Goal: Task Accomplishment & Management: Complete application form

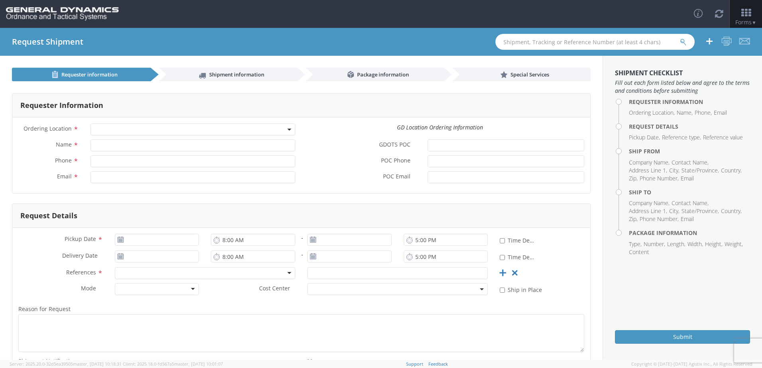
select select
click at [115, 132] on span at bounding box center [192, 130] width 205 height 12
click at [325, 149] on label "GDOTS POC *" at bounding box center [361, 145] width 120 height 10
click at [428, 149] on input "GDOTS POC *" at bounding box center [506, 146] width 157 height 12
click at [119, 240] on icon at bounding box center [120, 240] width 7 height 6
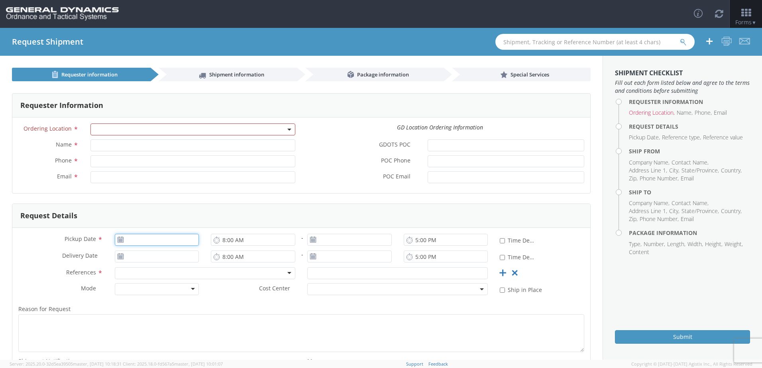
type input "[DATE]"
click at [138, 241] on input "[DATE]" at bounding box center [157, 240] width 85 height 12
click at [169, 178] on td "8" at bounding box center [169, 177] width 17 height 12
click at [264, 240] on input "8:00 AM" at bounding box center [253, 240] width 85 height 12
click at [211, 241] on input "8:00 AM" at bounding box center [253, 240] width 85 height 12
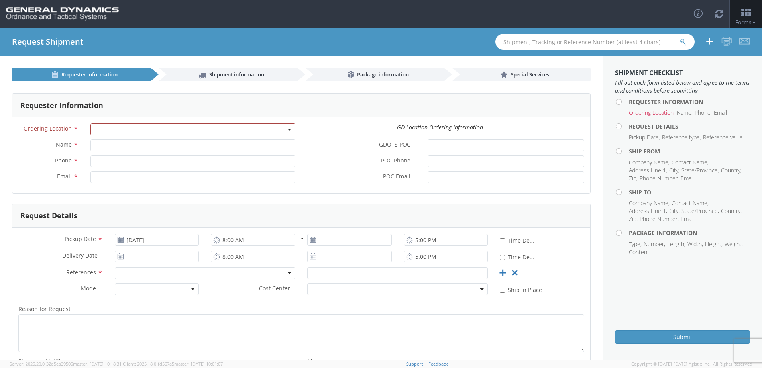
click at [214, 242] on icon at bounding box center [216, 240] width 7 height 8
click at [216, 240] on icon at bounding box center [216, 240] width 7 height 8
click at [230, 235] on input "8:00 AM" at bounding box center [253, 240] width 85 height 12
click at [310, 242] on use at bounding box center [313, 240] width 6 height 6
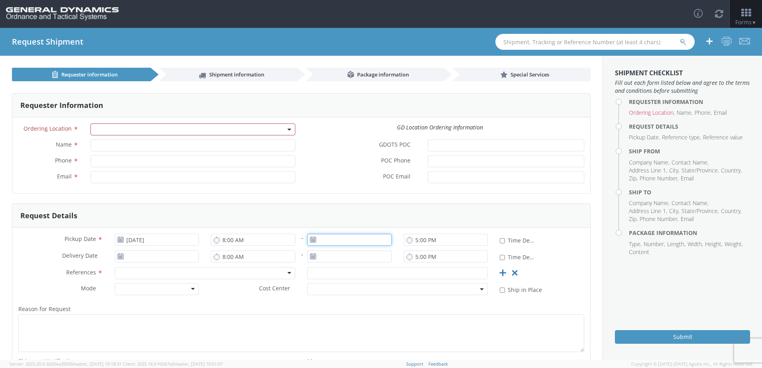
type input "[DATE]"
click at [339, 239] on input "[DATE]" at bounding box center [349, 240] width 85 height 12
click at [363, 175] on td "8" at bounding box center [362, 177] width 17 height 12
click at [246, 241] on input "8:00 AM" at bounding box center [253, 240] width 85 height 12
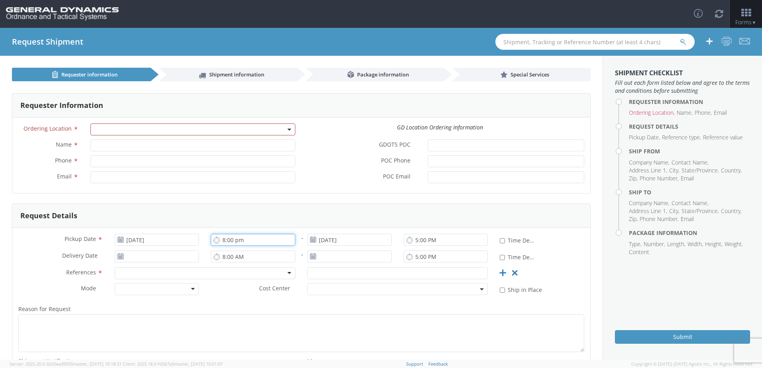
drag, startPoint x: 223, startPoint y: 242, endPoint x: 245, endPoint y: 274, distance: 39.1
click at [223, 242] on input "8:00 pm" at bounding box center [253, 240] width 85 height 12
type input "1:00 PM"
click at [218, 213] on div "Request Details" at bounding box center [301, 216] width 578 height 24
click at [118, 259] on use at bounding box center [121, 257] width 6 height 6
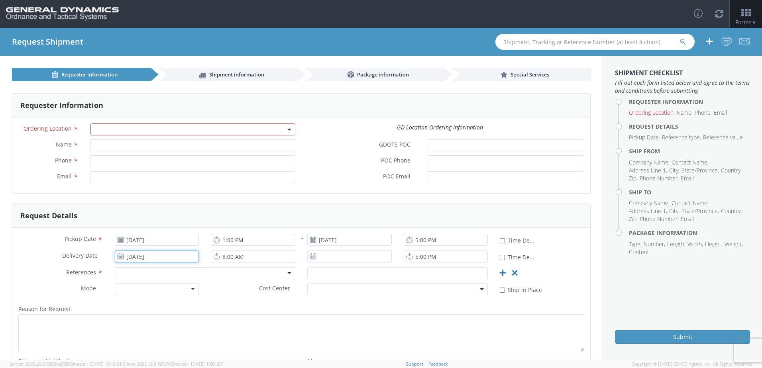
click at [134, 255] on input "[DATE]" at bounding box center [157, 257] width 85 height 12
click at [169, 205] on td "15" at bounding box center [169, 206] width 17 height 12
type input "[DATE]"
click at [345, 259] on input "[DATE]" at bounding box center [349, 257] width 85 height 12
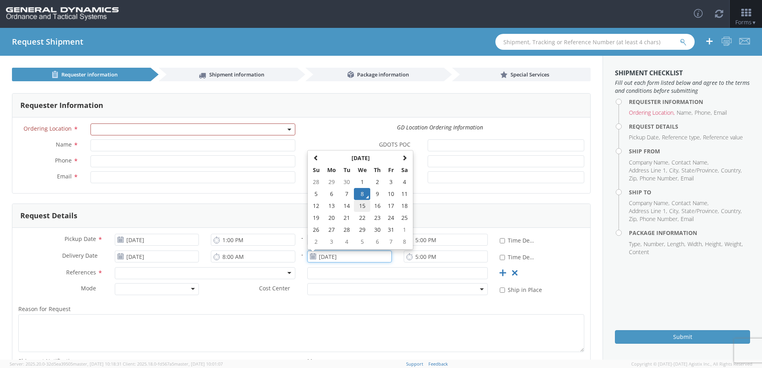
click at [358, 208] on td "15" at bounding box center [362, 206] width 17 height 12
type input "[DATE]"
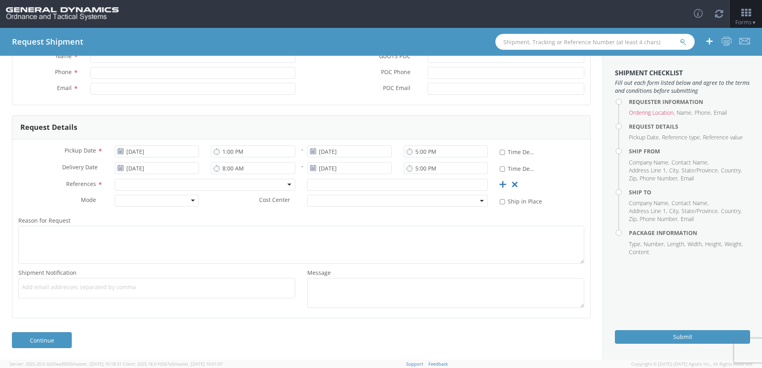
scroll to position [89, 0]
click at [169, 202] on div at bounding box center [157, 201] width 85 height 12
click at [480, 201] on b at bounding box center [482, 201] width 4 height 2
click at [501, 214] on div "Reason for Request * Shipment Notification * Add email addresses separated by c…" at bounding box center [301, 261] width 578 height 100
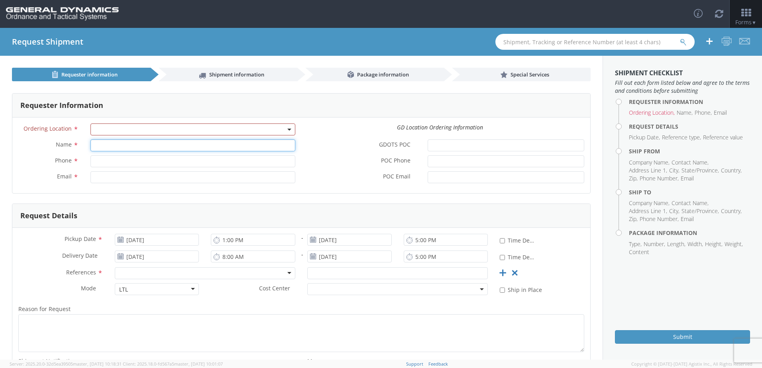
click at [118, 149] on input "Name *" at bounding box center [192, 146] width 205 height 12
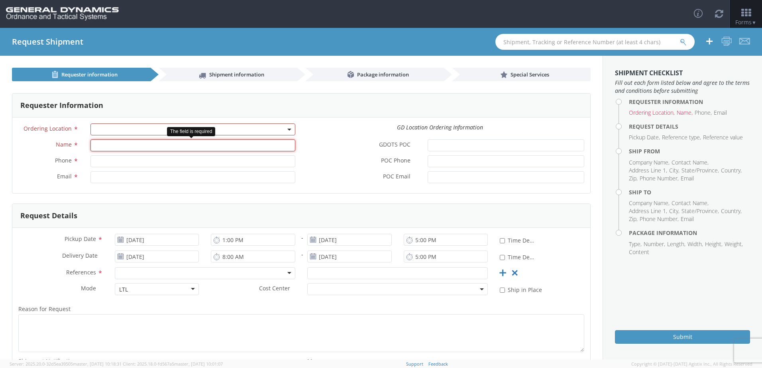
click at [125, 145] on input "Name *" at bounding box center [192, 146] width 205 height 12
paste input "PACIFIC GAS & ELECTRIC C/O MROIS"
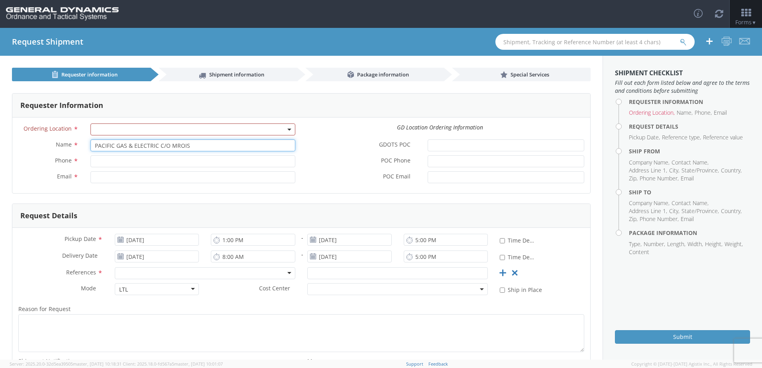
type input "PACIFIC GAS & ELECTRIC C/O MROIS"
drag, startPoint x: 119, startPoint y: 162, endPoint x: 122, endPoint y: 158, distance: 5.7
click at [119, 162] on input "Phone *" at bounding box center [192, 161] width 205 height 12
click at [275, 130] on span at bounding box center [192, 130] width 205 height 12
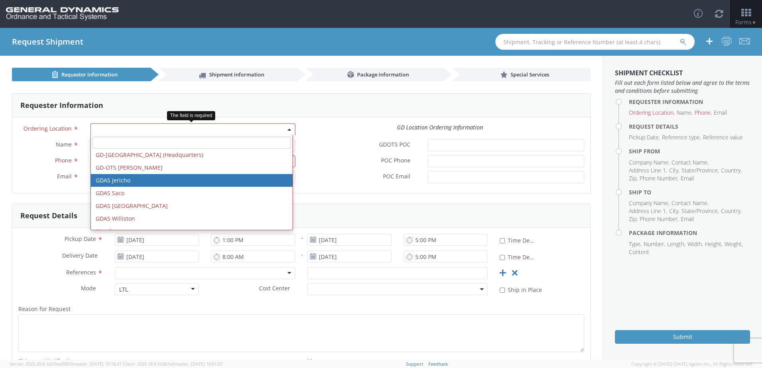
scroll to position [303, 0]
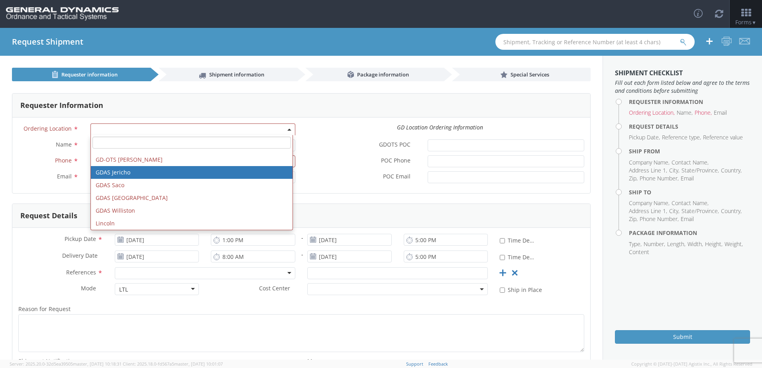
click at [230, 114] on div "Requester Information" at bounding box center [301, 106] width 578 height 24
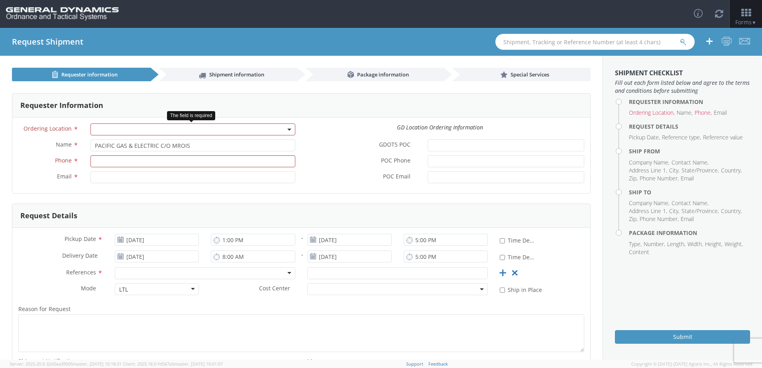
click at [215, 130] on span at bounding box center [192, 130] width 205 height 12
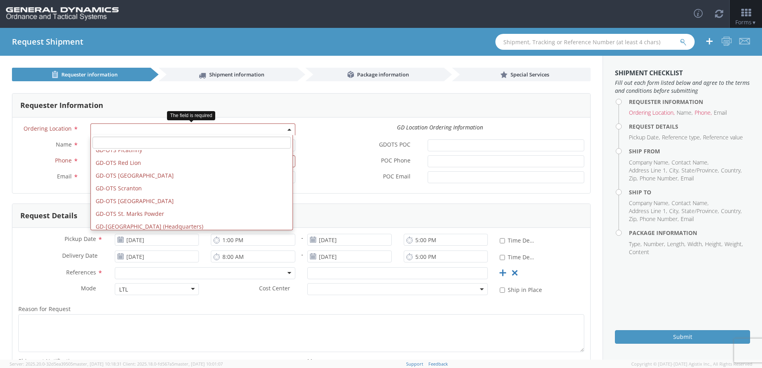
scroll to position [207, 0]
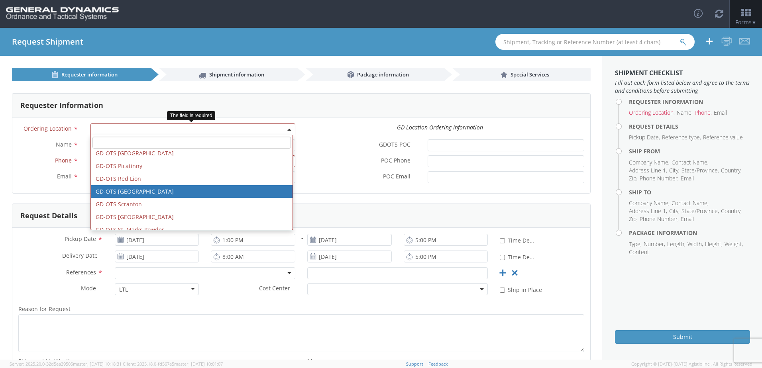
select select "61211"
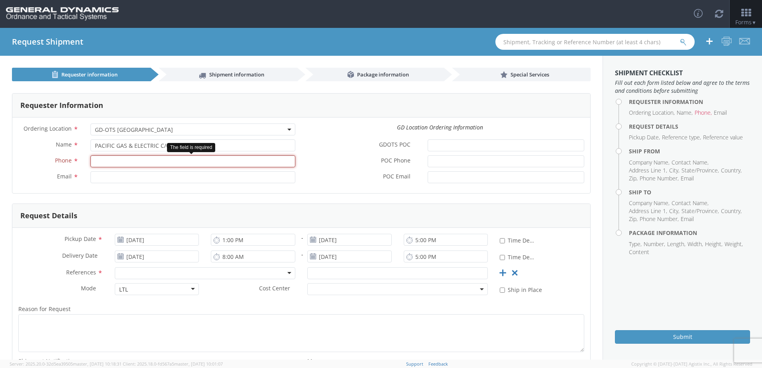
click at [106, 159] on input "Phone *" at bounding box center [192, 161] width 205 height 12
paste input "[PHONE_NUMBER]"
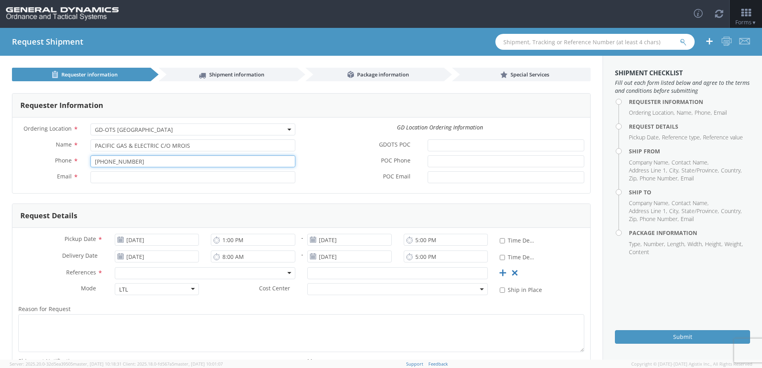
type input "[PHONE_NUMBER]"
click at [165, 175] on input "Email *" at bounding box center [192, 177] width 205 height 12
paste input "[PERSON_NAME][EMAIL_ADDRESS][PERSON_NAME][DOMAIN_NAME]"
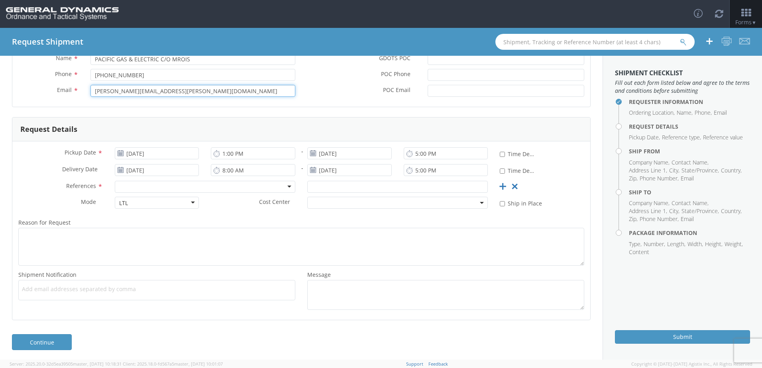
scroll to position [89, 0]
type input "[PERSON_NAME][EMAIL_ADDRESS][PERSON_NAME][DOMAIN_NAME]"
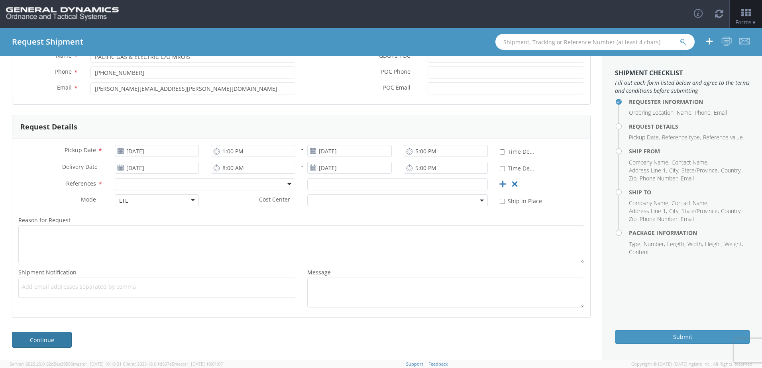
click at [68, 342] on link "Continue" at bounding box center [42, 340] width 60 height 16
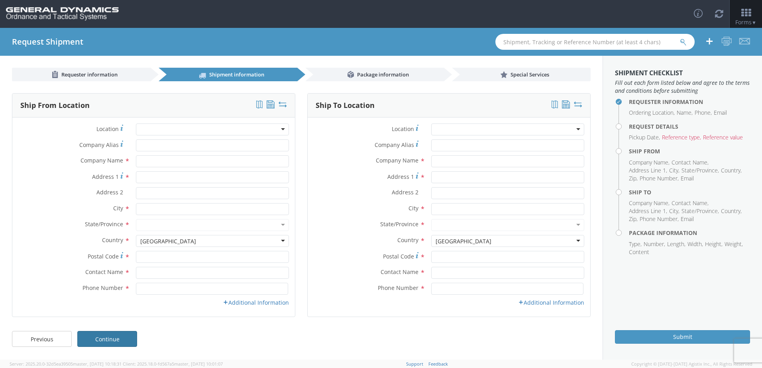
scroll to position [0, 0]
click at [156, 128] on div at bounding box center [212, 130] width 153 height 12
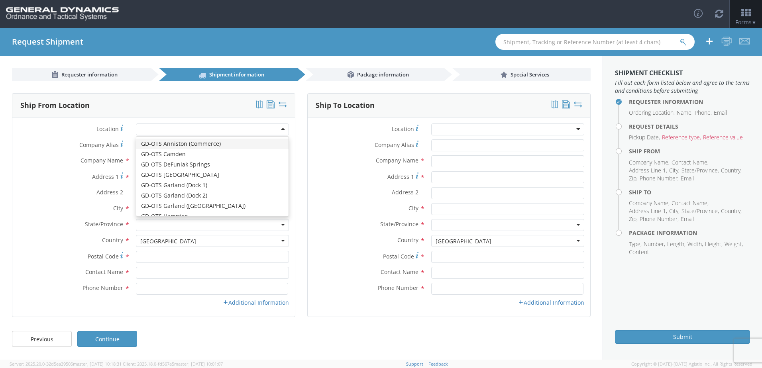
click at [43, 153] on div "Company Alias *" at bounding box center [153, 148] width 283 height 16
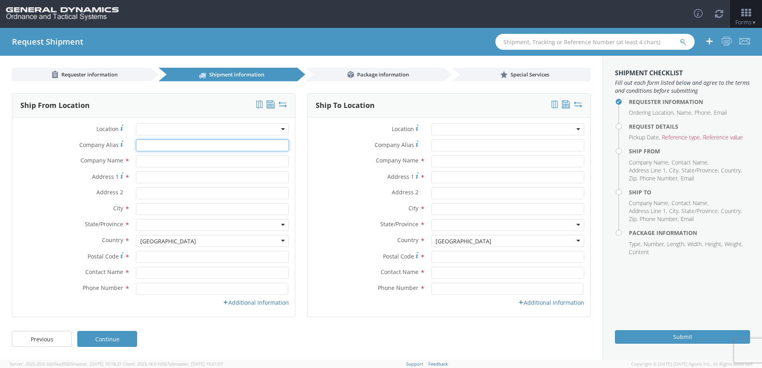
click at [155, 146] on input "Company Alias *" at bounding box center [212, 146] width 153 height 12
type input "Presto Lifts"
click at [197, 179] on input "[STREET_ADDRESS][US_STATE]" at bounding box center [212, 177] width 153 height 12
type input "[STREET_ADDRESS][US_STATE]"
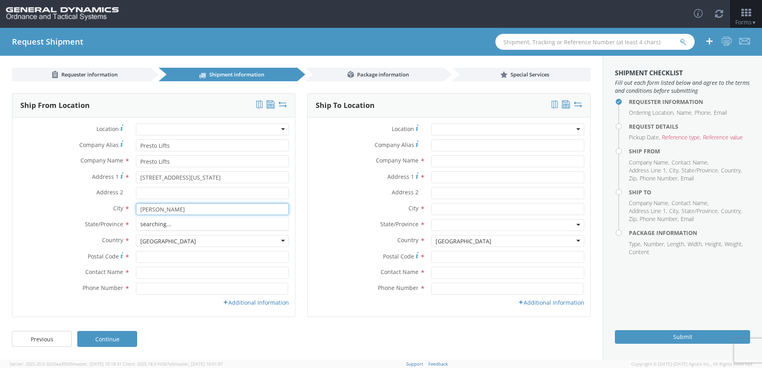
type input "[PERSON_NAME]"
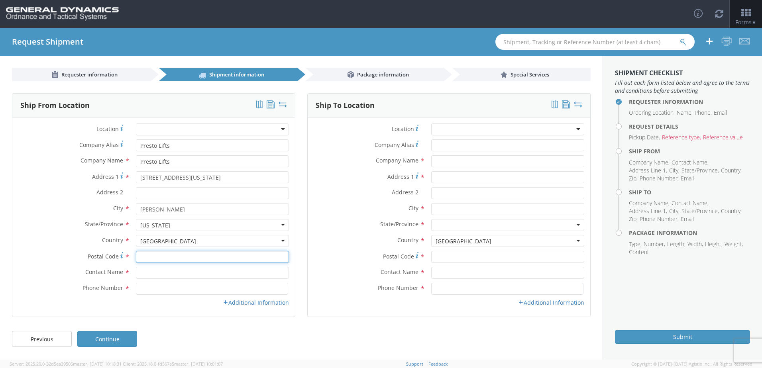
click at [153, 260] on input "Postal Code *" at bounding box center [212, 257] width 153 height 12
type input "72419"
type input "[PERSON_NAME]"
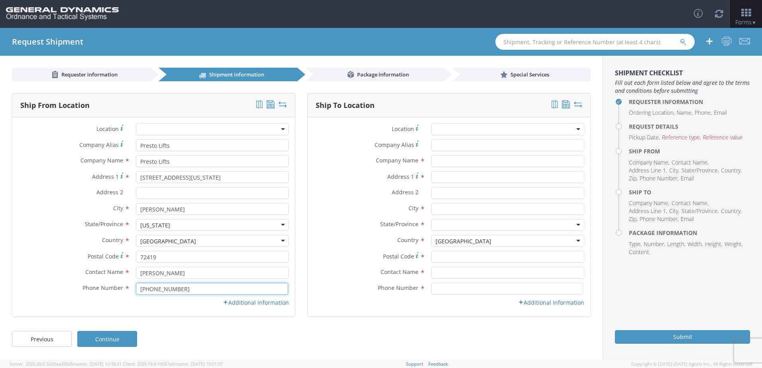
type input "[PHONE_NUMBER]"
click at [456, 128] on div at bounding box center [507, 130] width 153 height 12
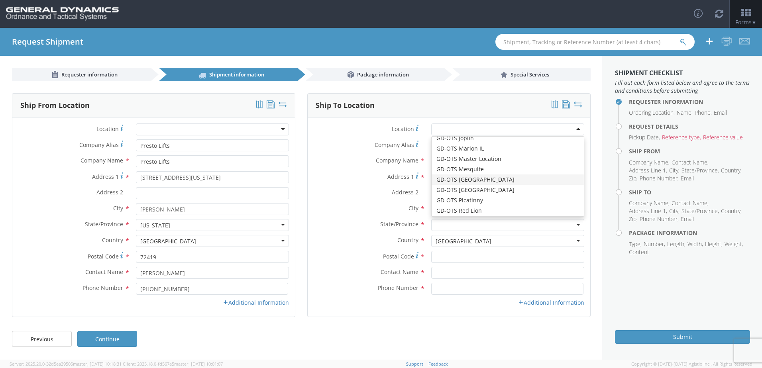
scroll to position [235, 0]
drag, startPoint x: 397, startPoint y: 148, endPoint x: 415, endPoint y: 146, distance: 17.6
click at [397, 148] on span "Company Alias" at bounding box center [394, 145] width 39 height 8
click at [431, 148] on input "Company Alias *" at bounding box center [507, 146] width 153 height 12
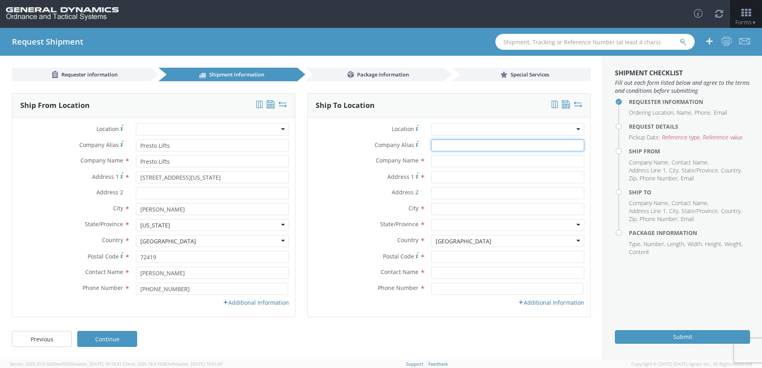
click at [442, 145] on input "Company Alias *" at bounding box center [507, 146] width 153 height 12
paste input "PACIFIC GAS & ELECTRIC C/O MROIS"
type input "PACIFIC GAS & ELECTRIC C/O MROIS"
click at [448, 161] on input "text" at bounding box center [507, 161] width 153 height 12
paste input "C/O MROIS"
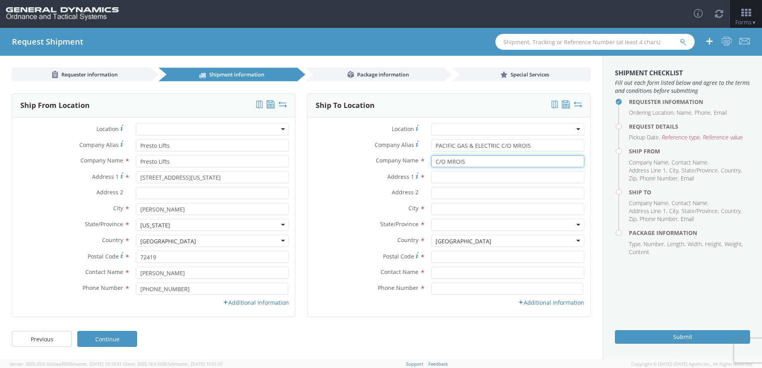
type input "C/O MROIS"
click at [451, 171] on input "Address 1 *" at bounding box center [507, 177] width 153 height 12
paste input "[STREET_ADDRESS]"
type input "[STREET_ADDRESS]"
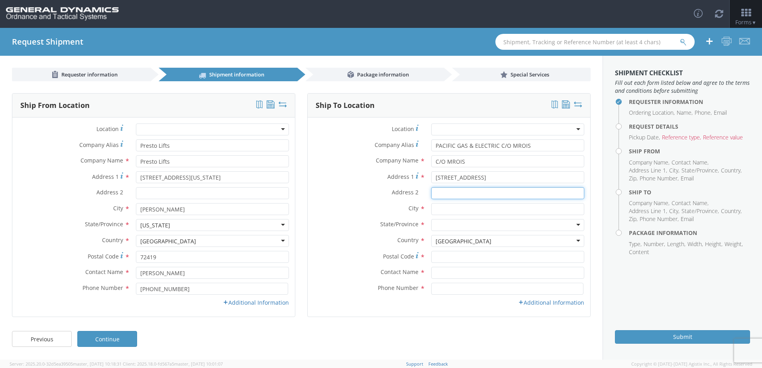
click at [440, 196] on input "Address 2 *" at bounding box center [507, 193] width 153 height 12
click at [440, 206] on input "text" at bounding box center [507, 209] width 153 height 12
type input "[PERSON_NAME]"
click at [447, 228] on div at bounding box center [507, 225] width 153 height 12
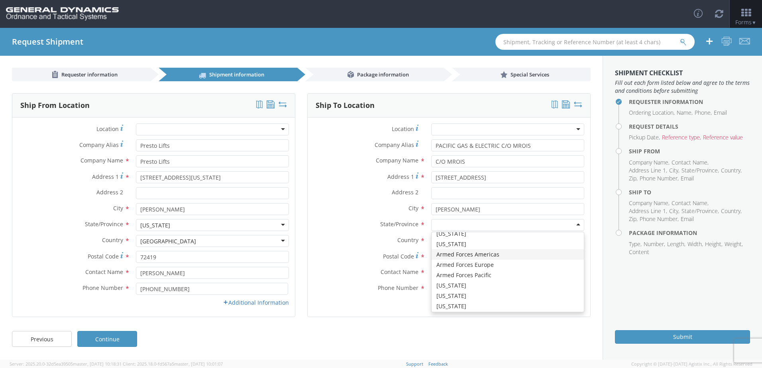
scroll to position [40, 0]
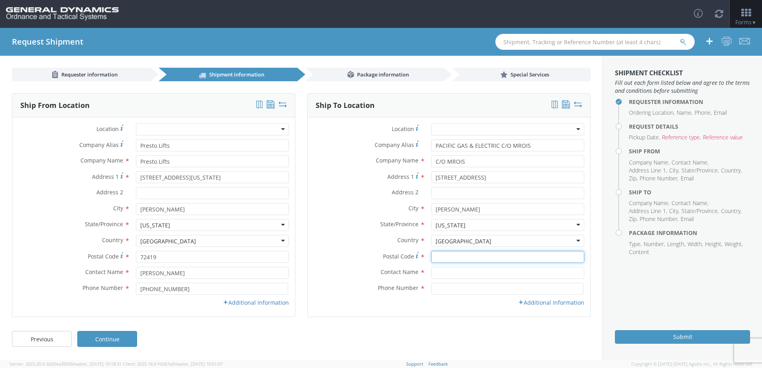
click at [461, 254] on input "Postal Code *" at bounding box center [507, 257] width 153 height 12
type input "95616"
click at [330, 257] on label "Postal Code *" at bounding box center [367, 256] width 118 height 11
click at [431, 257] on input "95616" at bounding box center [507, 257] width 153 height 12
click at [355, 283] on label "Phone Number *" at bounding box center [367, 288] width 118 height 10
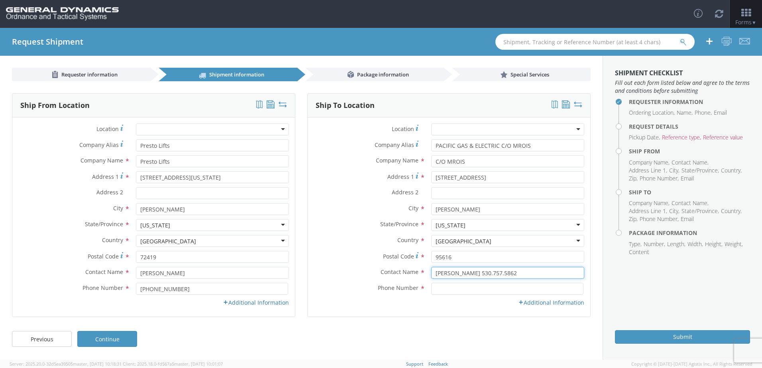
click at [527, 272] on input "[PERSON_NAME] 530.757.5862" at bounding box center [507, 273] width 153 height 12
drag, startPoint x: 527, startPoint y: 272, endPoint x: 503, endPoint y: 274, distance: 23.6
click at [503, 274] on input "[PERSON_NAME] 530.757.5862" at bounding box center [507, 273] width 153 height 12
type input "[PERSON_NAME] 530.757.5862"
click at [470, 287] on input at bounding box center [507, 289] width 152 height 12
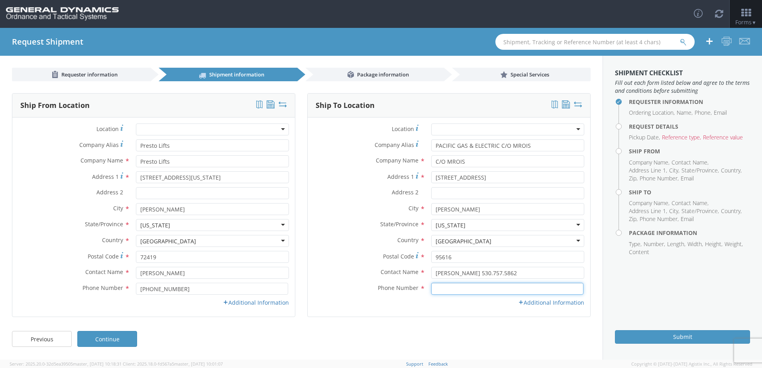
paste input "530.757.5862"
type input "530.757.5862"
click at [525, 272] on input "[PERSON_NAME] 530.757.5862" at bounding box center [507, 273] width 153 height 12
type input "[PERSON_NAME]"
click at [424, 306] on div "Additional Information" at bounding box center [449, 303] width 283 height 8
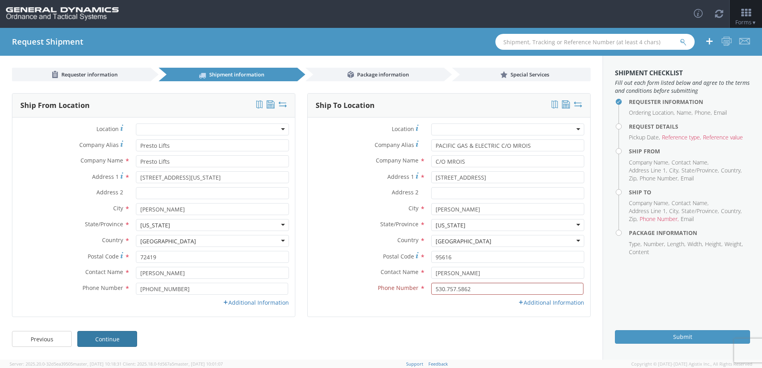
click at [100, 343] on link "Continue" at bounding box center [107, 339] width 60 height 16
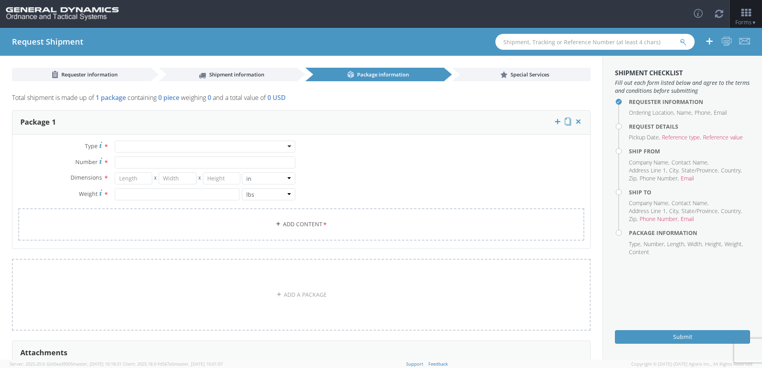
click at [156, 147] on div at bounding box center [205, 147] width 181 height 12
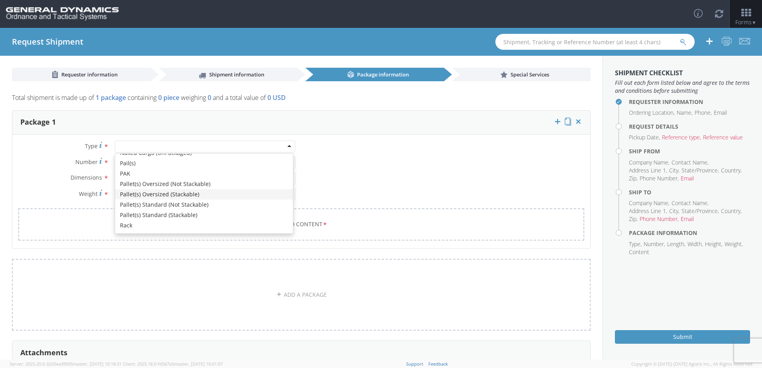
scroll to position [239, 0]
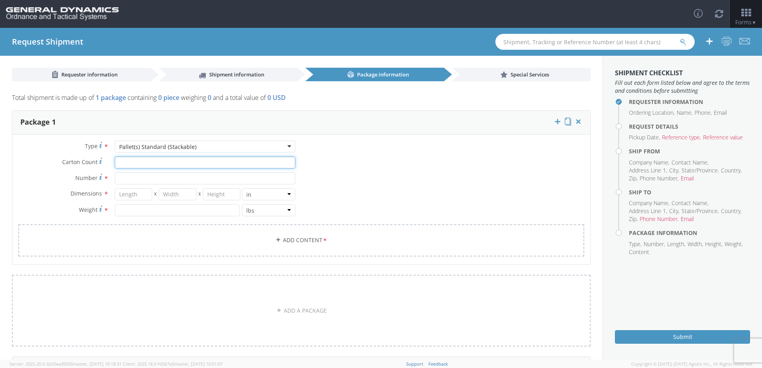
click at [143, 162] on input "Carton Count *" at bounding box center [205, 163] width 181 height 12
type input "1"
click at [126, 181] on input "Number *" at bounding box center [205, 179] width 181 height 12
type input "1"
click at [130, 196] on input "number" at bounding box center [134, 195] width 38 height 12
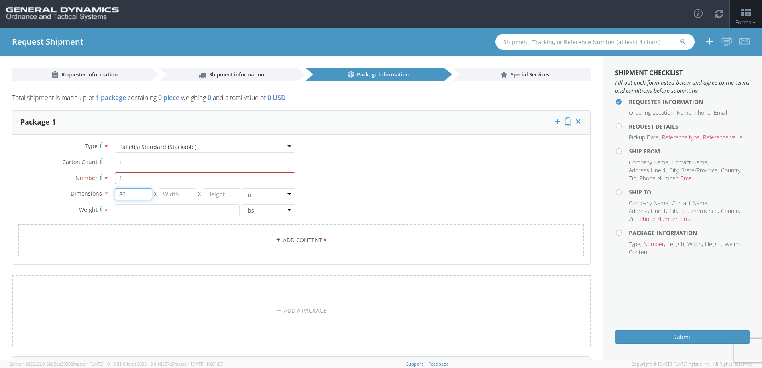
type input "80"
type input "48"
type input "1"
type input "79"
click at [124, 216] on div "Dimensions * 80 X 48 X 79 in cm ft Weight * lbs kgs" at bounding box center [156, 205] width 289 height 32
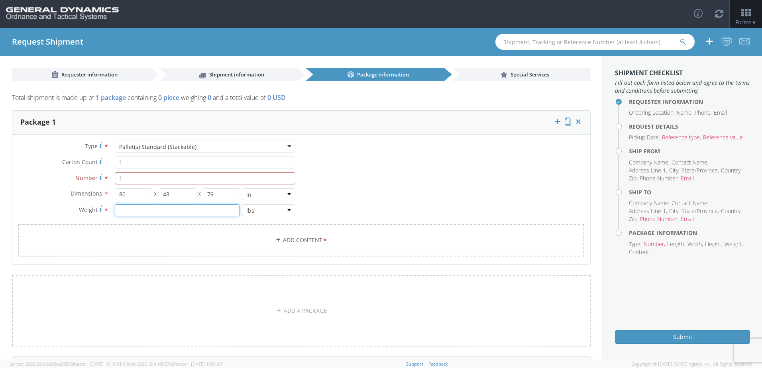
click at [126, 214] on input "number" at bounding box center [177, 210] width 125 height 12
type input "1479"
click at [388, 195] on div "Type * Pallet(s) Standard (Stackable) Pallet(s) Standard (Stackable) Bale(s) Ba…" at bounding box center [301, 204] width 578 height 126
click at [668, 335] on button "Submit" at bounding box center [682, 337] width 135 height 14
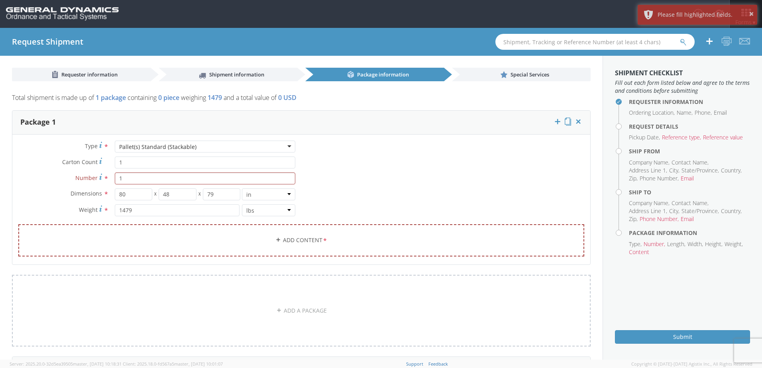
click at [425, 199] on div "Type * Pallet(s) Standard (Stackable) Pallet(s) Standard (Stackable) Bale(s) Ba…" at bounding box center [301, 204] width 578 height 126
click at [146, 180] on input "1" at bounding box center [205, 179] width 181 height 12
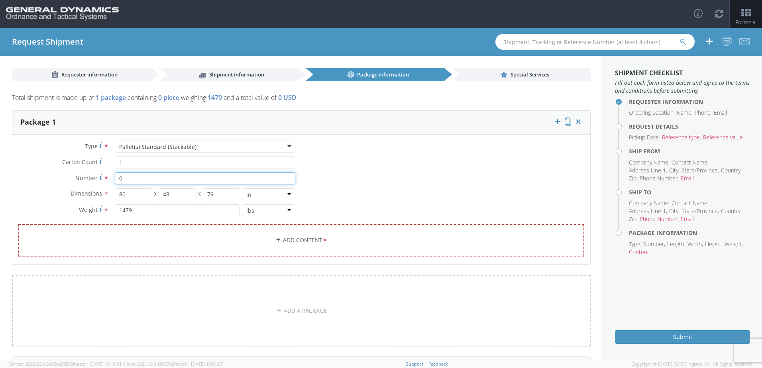
type input "0"
click at [418, 195] on div "Type * Pallet(s) Standard (Stackable) Pallet(s) Standard (Stackable) Bale(s) Ba…" at bounding box center [301, 204] width 578 height 126
click at [107, 178] on span "*" at bounding box center [106, 178] width 5 height 9
click at [115, 178] on input "0" at bounding box center [205, 179] width 181 height 12
click at [417, 171] on div "Type * Pallet(s) Standard (Stackable) Pallet(s) Standard (Stackable) Bale(s) Ba…" at bounding box center [301, 204] width 578 height 126
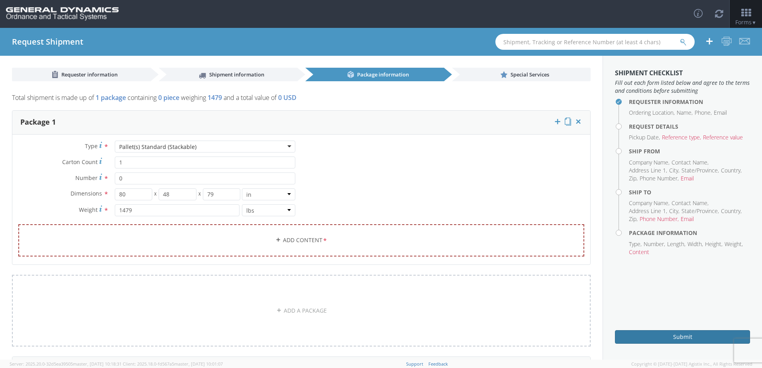
click at [696, 339] on button "Submit" at bounding box center [682, 337] width 135 height 14
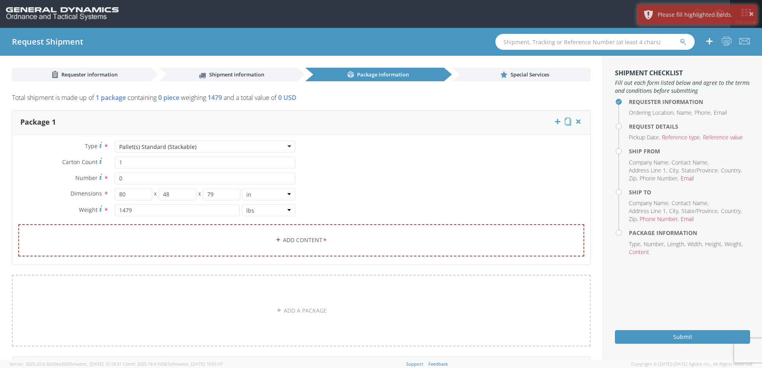
click at [467, 188] on div "Type * Pallet(s) Standard (Stackable) Pallet(s) Standard (Stackable) Bale(s) Ba…" at bounding box center [301, 204] width 578 height 126
click at [290, 239] on link "Add Content *" at bounding box center [301, 240] width 566 height 32
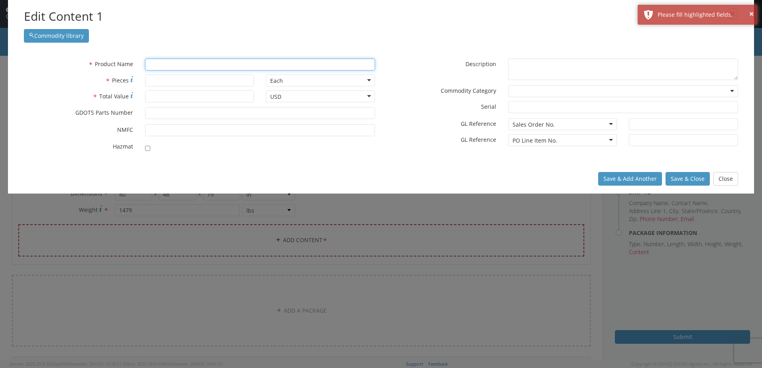
click at [179, 65] on input "text" at bounding box center [260, 65] width 230 height 12
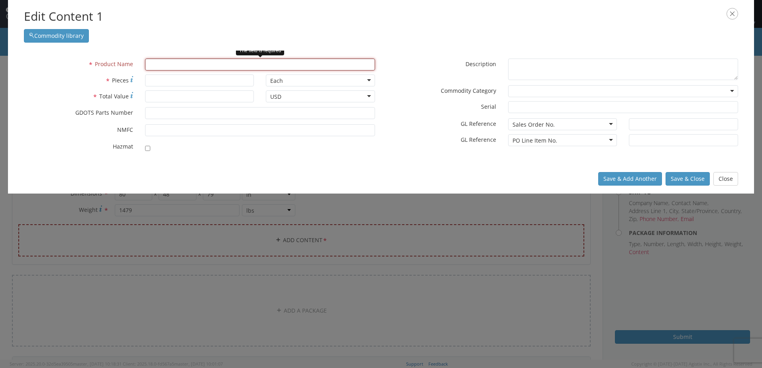
click at [164, 62] on input "text" at bounding box center [260, 65] width 230 height 12
paste input "PPS2600-62NAS"
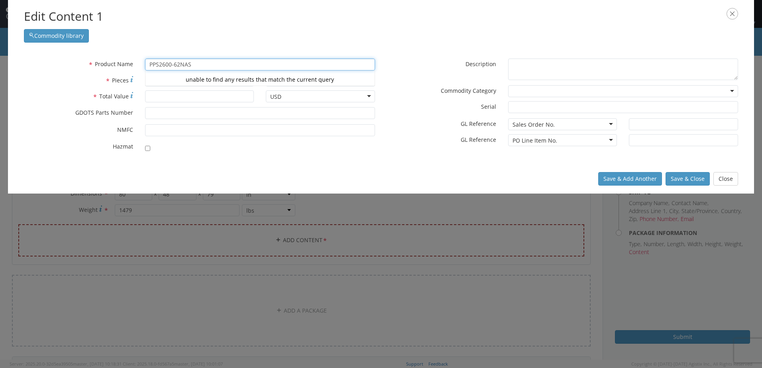
click at [177, 77] on div "unable to find any results that match the current query" at bounding box center [259, 80] width 229 height 12
click at [177, 81] on div "unable to find any results that match the current query" at bounding box center [259, 80] width 229 height 12
type input "PPS2600-62NAS1"
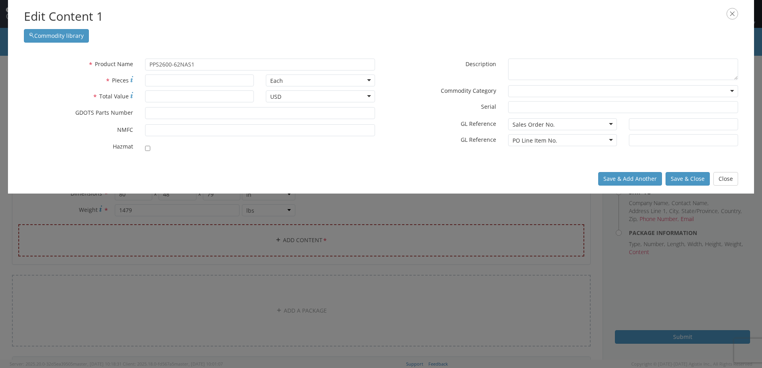
click at [73, 89] on div "* Pieces" at bounding box center [139, 83] width 242 height 16
click at [189, 80] on input "* Pieces" at bounding box center [199, 81] width 109 height 12
type input "1"
click at [187, 91] on input "* Total Value" at bounding box center [199, 96] width 109 height 12
click at [187, 98] on input "* Total Value" at bounding box center [199, 96] width 109 height 12
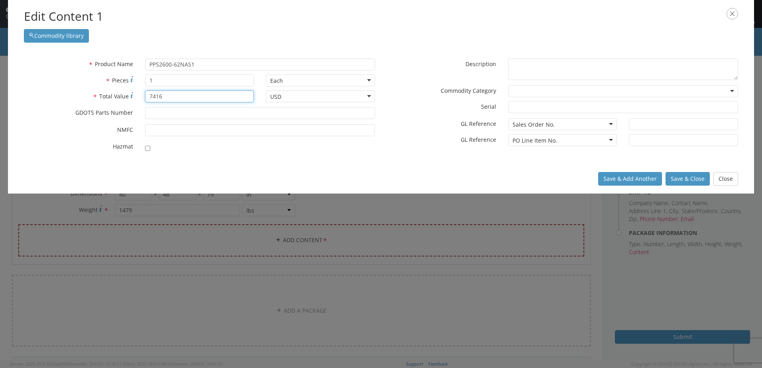
type input "7416"
click at [173, 115] on input "* GDOTS Parts Number" at bounding box center [260, 113] width 230 height 12
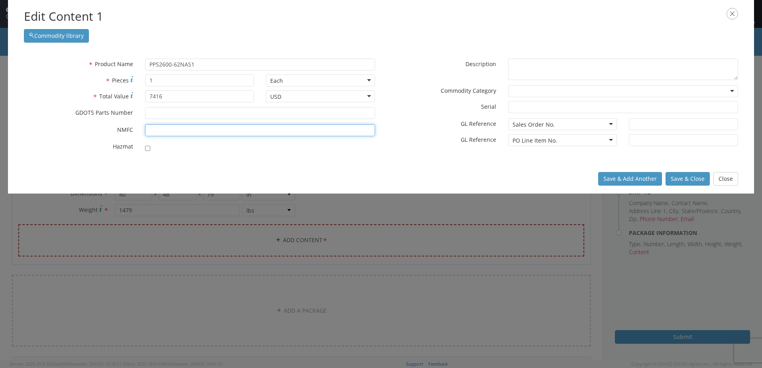
click at [170, 131] on input "* NMFC" at bounding box center [260, 130] width 230 height 12
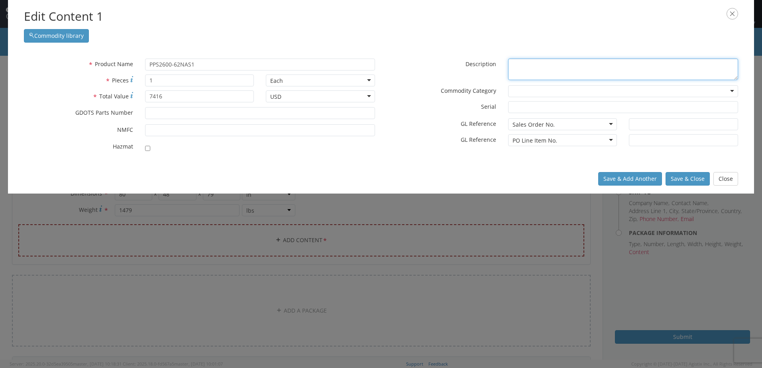
click at [535, 64] on textarea "* Description" at bounding box center [623, 70] width 230 height 22
type textarea "Elevating Lift"
click at [432, 135] on label "* GL Reference" at bounding box center [441, 139] width 121 height 10
click at [527, 89] on div at bounding box center [623, 91] width 230 height 12
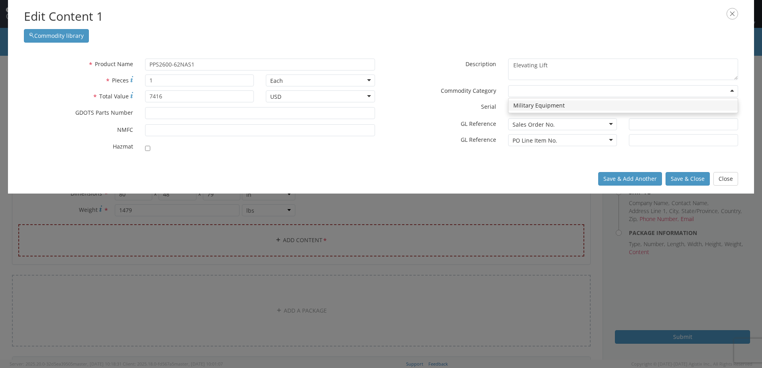
click at [409, 123] on label "* GL Reference" at bounding box center [441, 123] width 121 height 10
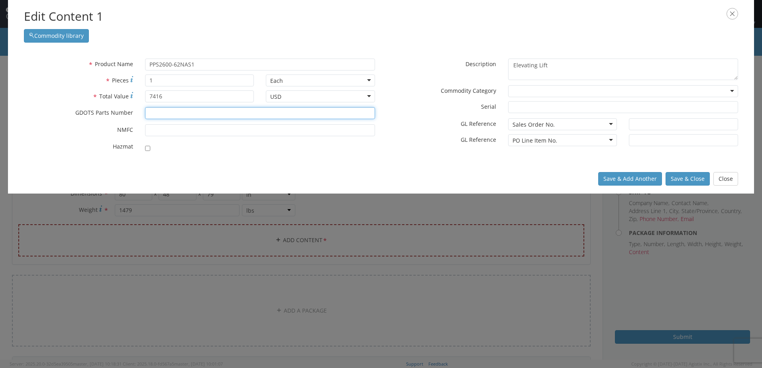
click at [150, 117] on input "* GDOTS Parts Number" at bounding box center [260, 113] width 230 height 12
click at [182, 114] on input "* GDOTS Parts Number" at bounding box center [260, 113] width 230 height 12
paste input "PPS2600-62NAS"
type input "PPS2600-62NAS"
click at [177, 131] on input "* NMFC" at bounding box center [260, 130] width 230 height 12
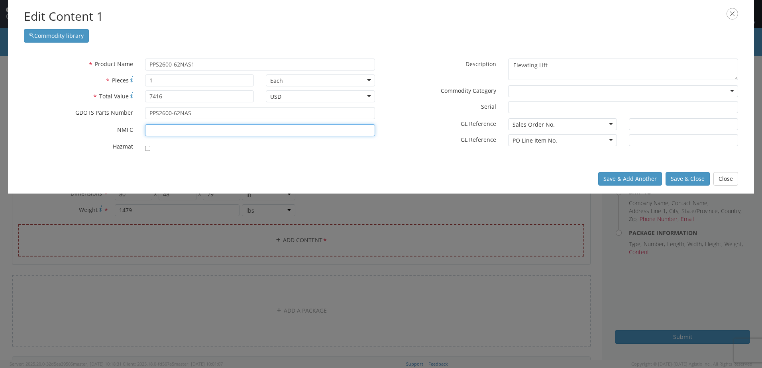
click at [189, 133] on input "* NMFC" at bounding box center [260, 130] width 230 height 12
type input "190235s6"
click at [377, 174] on div "Save & Add Another Save & Close Close" at bounding box center [381, 178] width 746 height 29
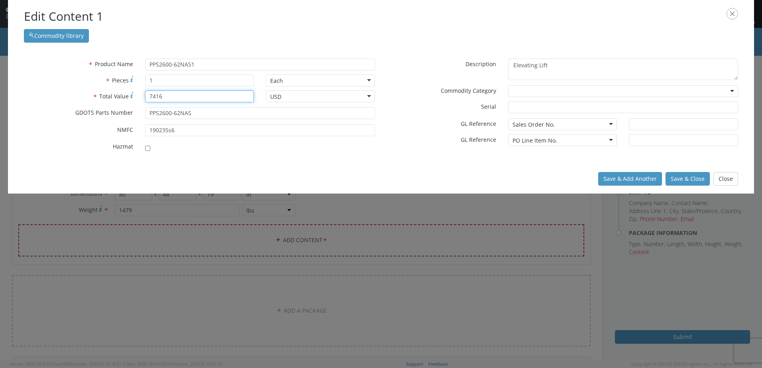
click at [189, 98] on input "7416" at bounding box center [199, 96] width 109 height 12
type input "7416.00"
click at [269, 161] on div "* Product Name PPS2600-62NAS1 unable to find any results that match the current…" at bounding box center [381, 108] width 746 height 114
click at [686, 179] on button "Save & Close" at bounding box center [688, 179] width 44 height 14
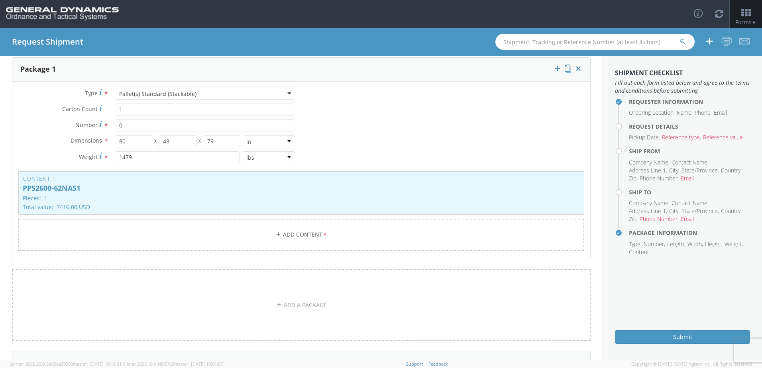
scroll to position [120, 0]
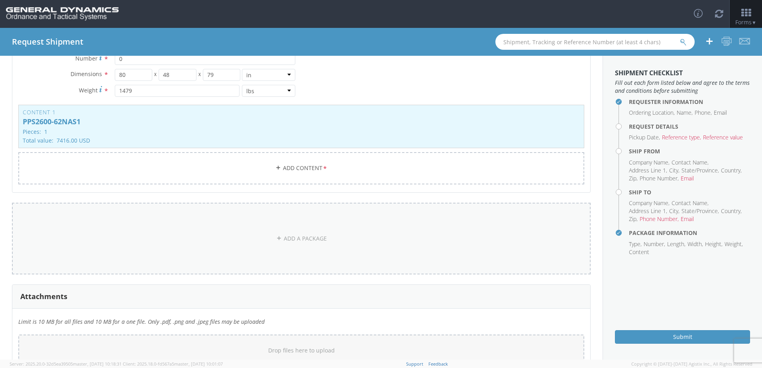
click at [283, 240] on link "ADD A PACKAGE" at bounding box center [301, 239] width 579 height 72
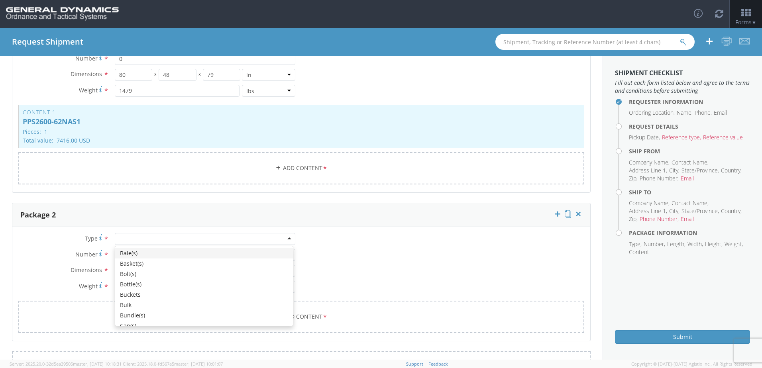
click at [271, 238] on div at bounding box center [205, 239] width 181 height 12
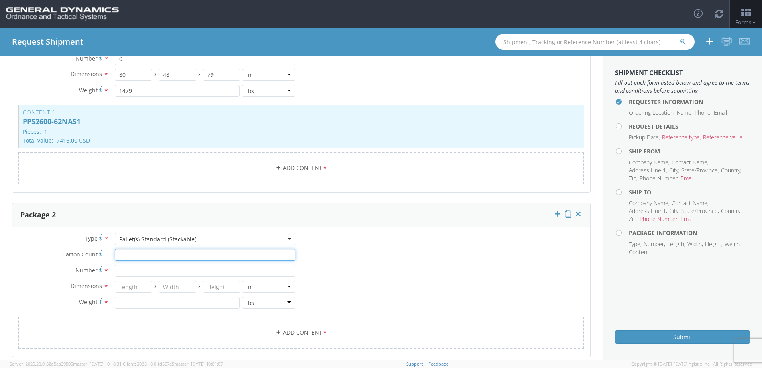
click at [157, 259] on input "Carton Count *" at bounding box center [205, 255] width 181 height 12
type input "1"
click at [132, 271] on input "Number *" at bounding box center [205, 271] width 181 height 12
type input "0"
click at [140, 283] on input "number" at bounding box center [134, 287] width 38 height 12
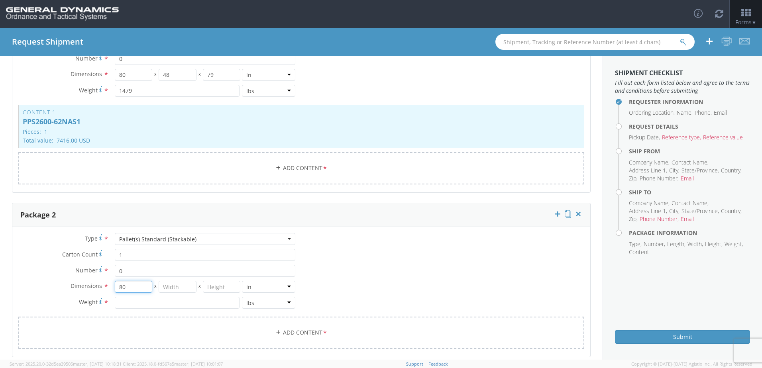
type input "80"
type input "48"
type input "79"
click at [128, 304] on input "number" at bounding box center [177, 303] width 125 height 12
type input "1479"
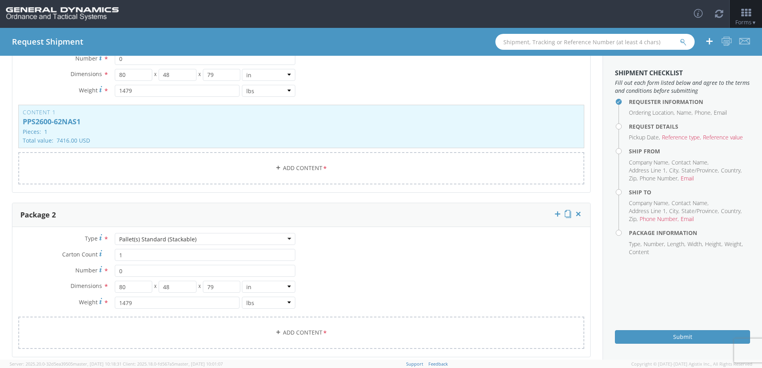
click at [414, 287] on div "Type * Pallet(s) Standard (Stackable) Pallet(s) Standard (Stackable) Bale(s) Ba…" at bounding box center [301, 296] width 578 height 126
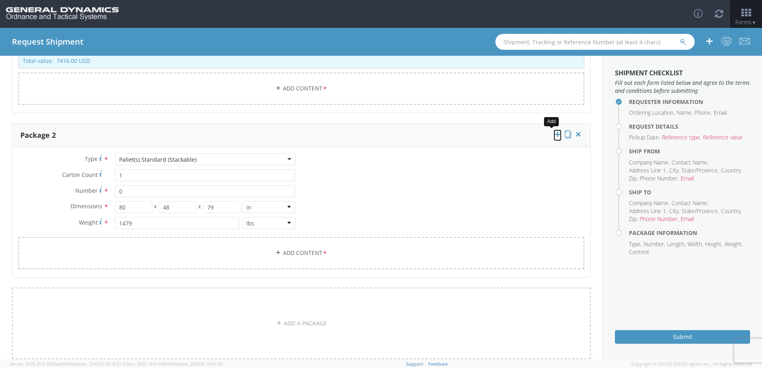
click at [554, 134] on icon at bounding box center [558, 134] width 8 height 8
click at [406, 199] on div "Type * Pallet(s) Standard (Stackable) Pallet(s) Standard (Stackable) Bale(s) Ba…" at bounding box center [301, 216] width 578 height 126
click at [554, 134] on icon at bounding box center [558, 134] width 8 height 8
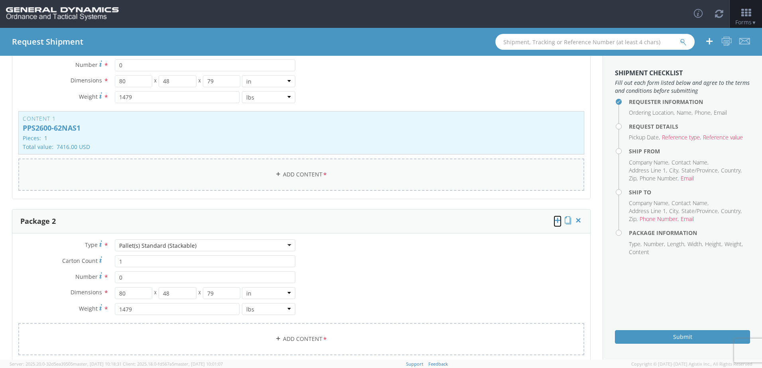
scroll to position [159, 0]
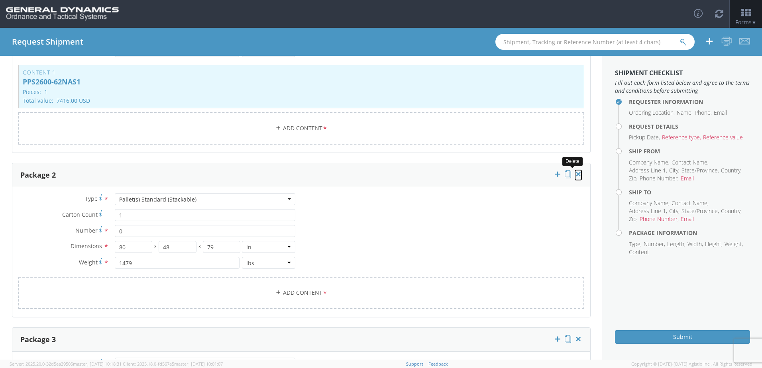
click at [574, 174] on icon at bounding box center [578, 174] width 8 height 8
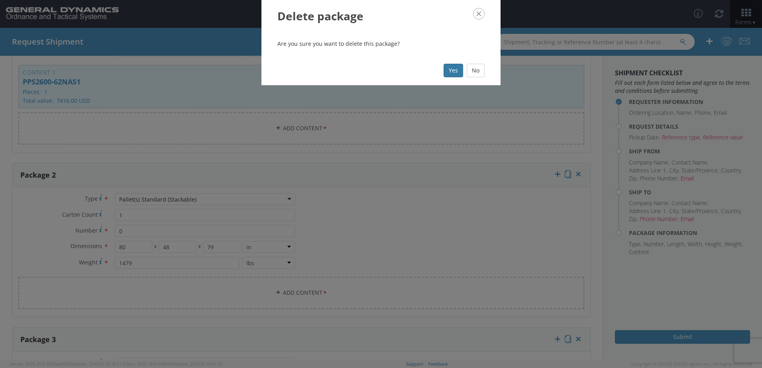
click at [455, 73] on button "Yes" at bounding box center [454, 71] width 20 height 14
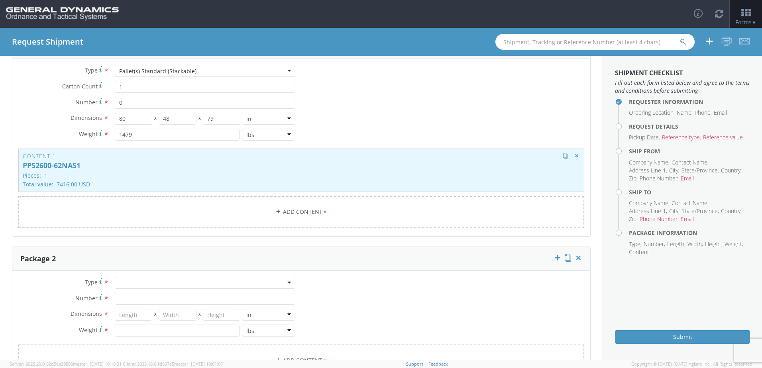
scroll to position [120, 0]
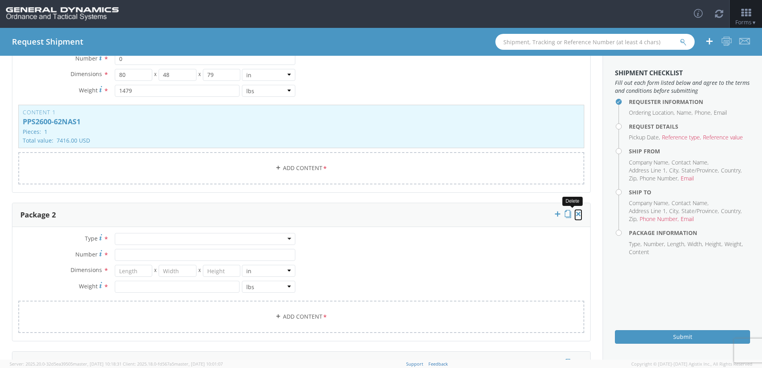
click at [574, 216] on icon at bounding box center [578, 214] width 8 height 8
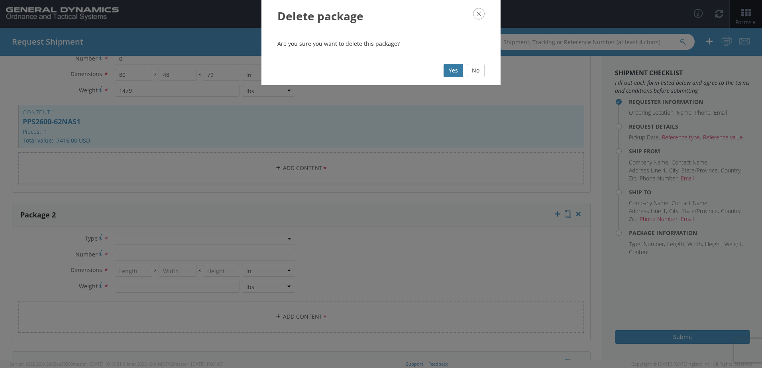
click at [450, 69] on button "Yes" at bounding box center [454, 71] width 20 height 14
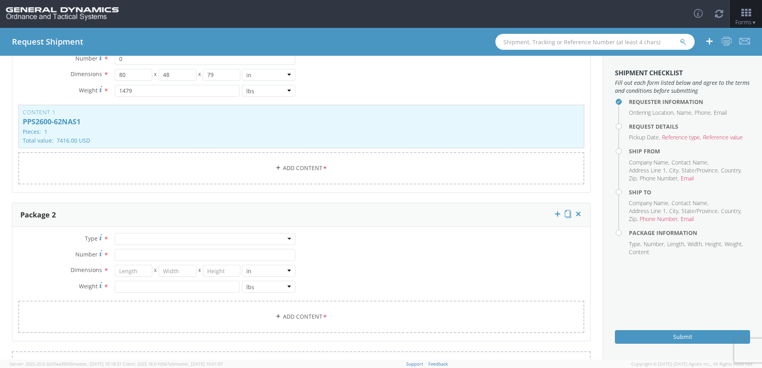
scroll to position [0, 0]
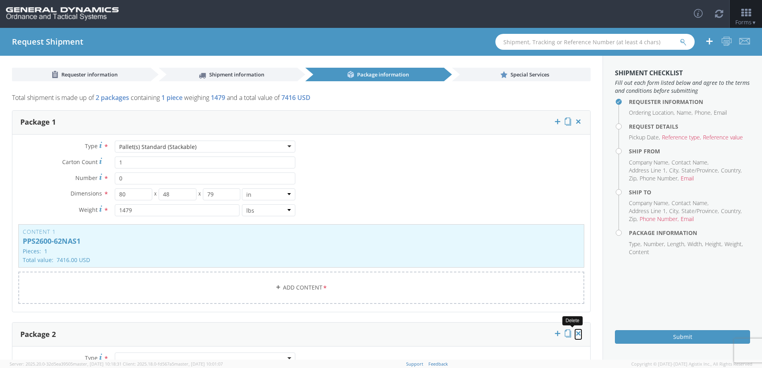
click at [574, 333] on icon at bounding box center [578, 334] width 8 height 8
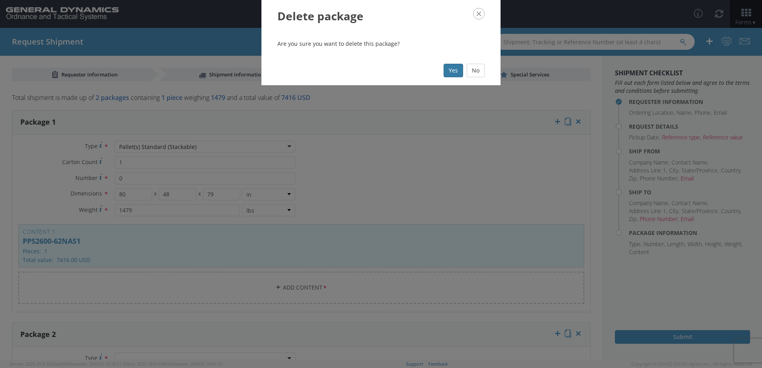
click at [452, 69] on button "Yes" at bounding box center [454, 71] width 20 height 14
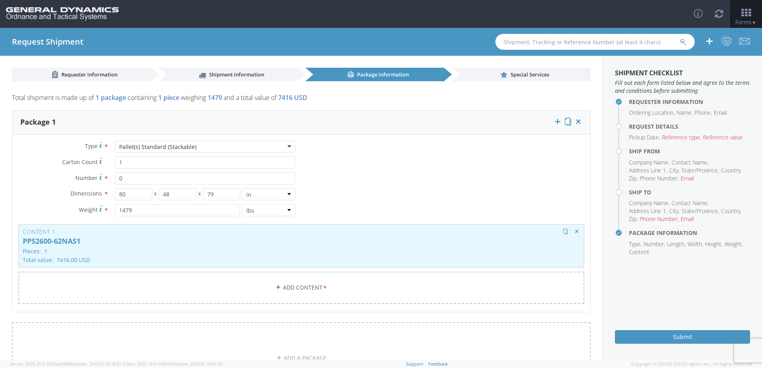
scroll to position [175, 0]
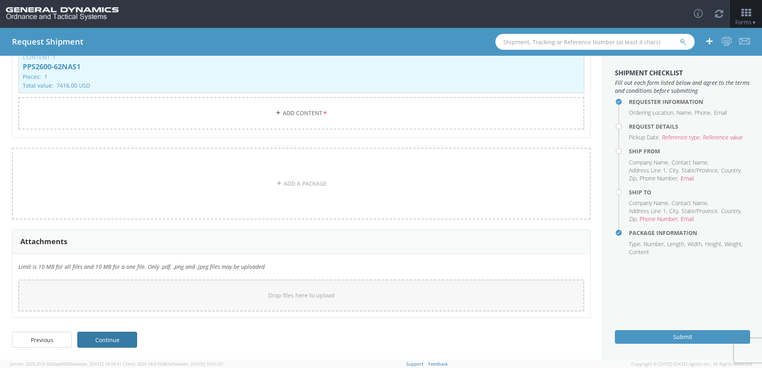
click at [128, 343] on link "Continue" at bounding box center [107, 340] width 60 height 16
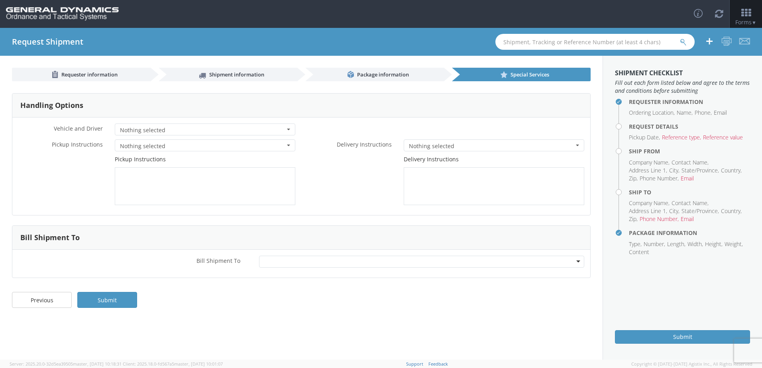
click at [206, 129] on span "Nothing selected" at bounding box center [202, 130] width 165 height 8
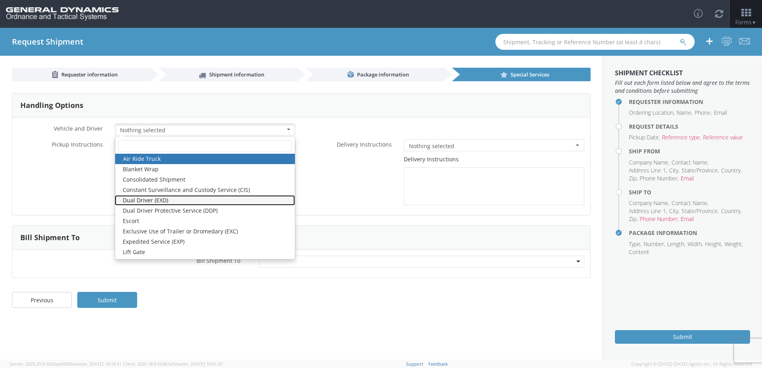
click at [289, 195] on link "Dual Driver (EXD)" at bounding box center [205, 200] width 180 height 10
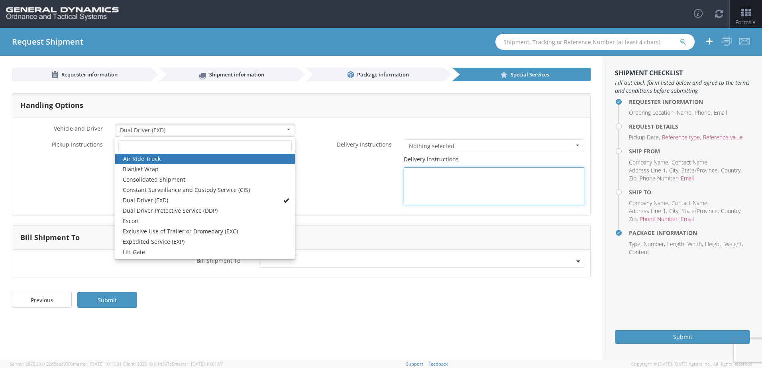
click at [320, 181] on div "Delivery Instructions" at bounding box center [445, 180] width 289 height 50
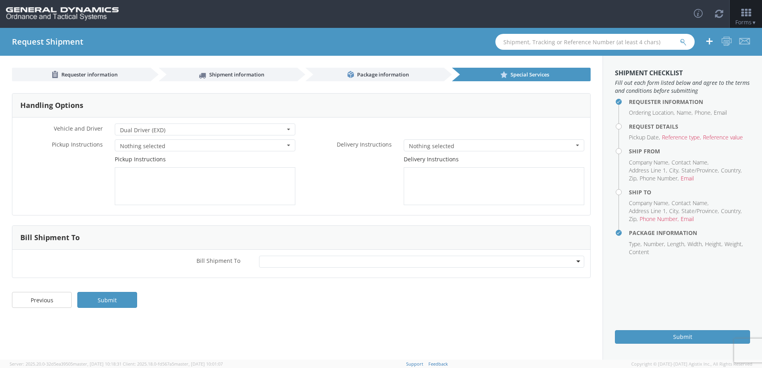
click at [278, 128] on span "Dual Driver (EXD)" at bounding box center [202, 130] width 165 height 8
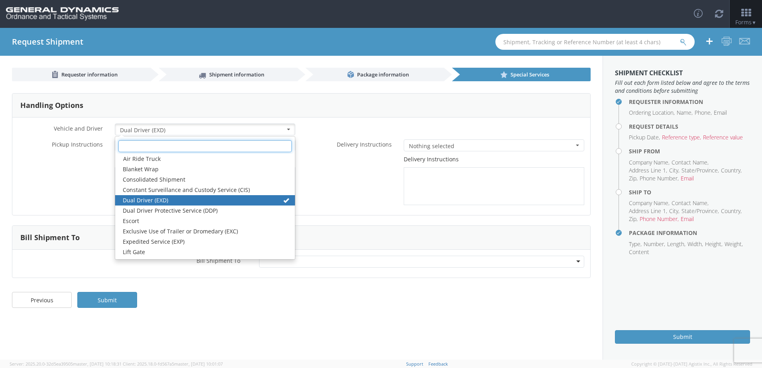
click at [184, 151] on input "text" at bounding box center [204, 146] width 173 height 12
click at [307, 118] on div "* Vehicle and Driver Dual Driver (EXD) Nothing selected Air Ride Truck Blanket …" at bounding box center [301, 167] width 578 height 98
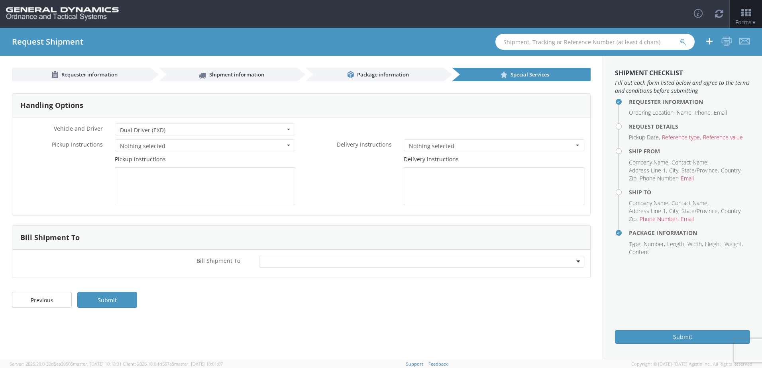
click at [287, 128] on button "Dual Driver (EXD) Nothing selected" at bounding box center [205, 130] width 181 height 12
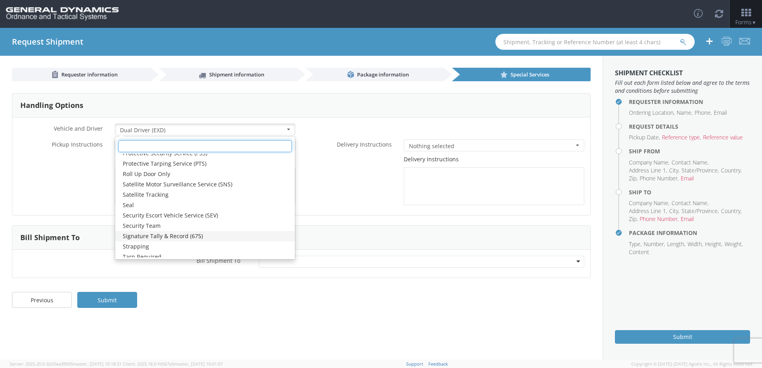
scroll to position [135, 0]
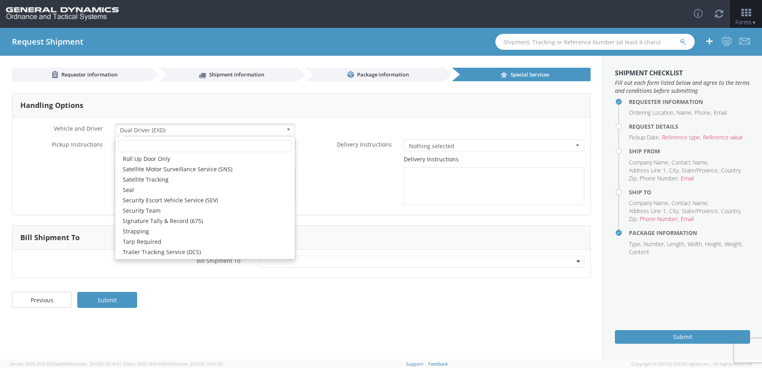
click at [316, 157] on div "Delivery Instructions" at bounding box center [445, 180] width 289 height 50
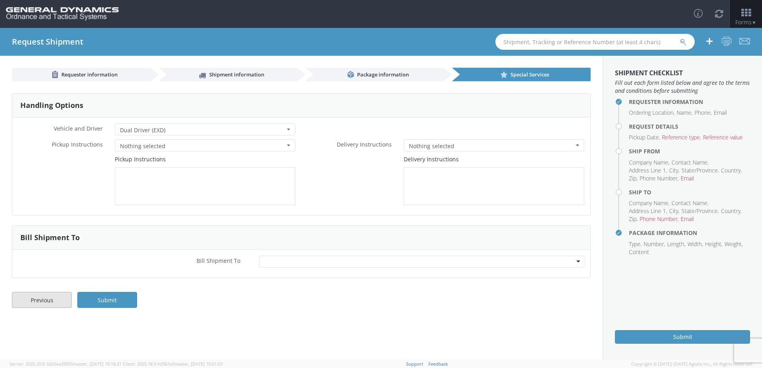
click at [46, 305] on link "Previous" at bounding box center [42, 300] width 60 height 16
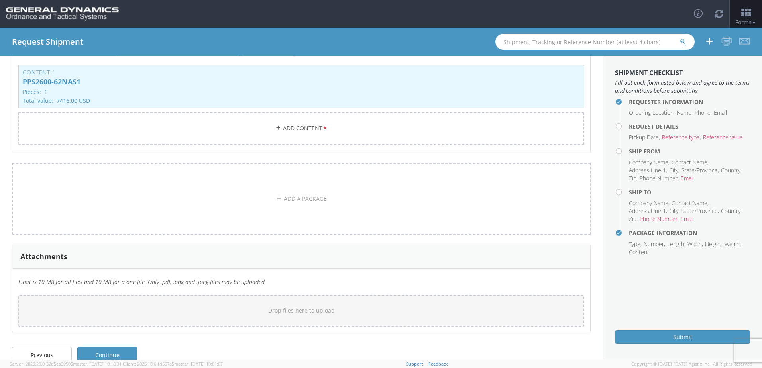
scroll to position [175, 0]
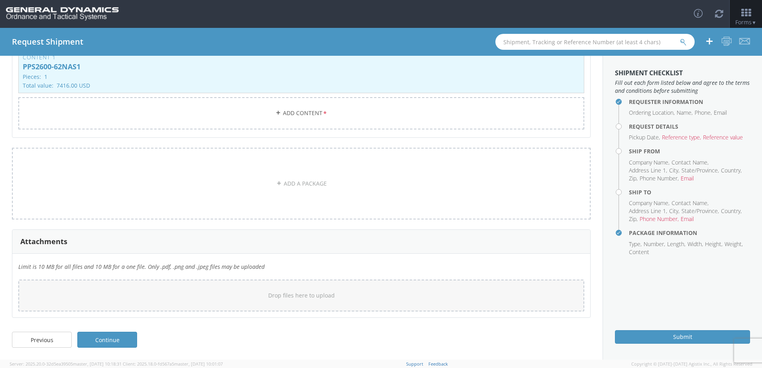
click at [116, 344] on link "Continue" at bounding box center [107, 340] width 60 height 16
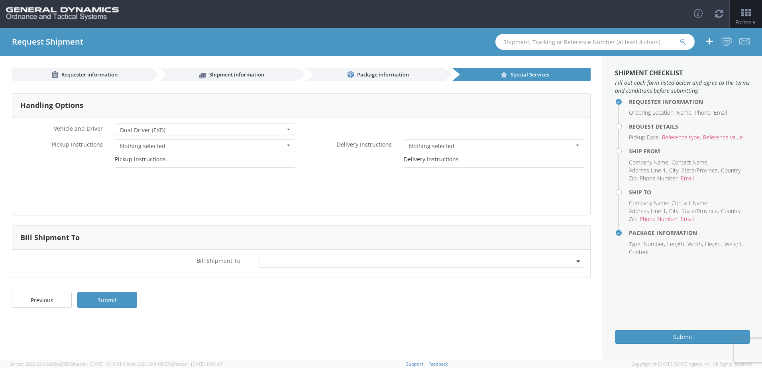
click at [226, 134] on span "Dual Driver (EXD)" at bounding box center [202, 130] width 165 height 8
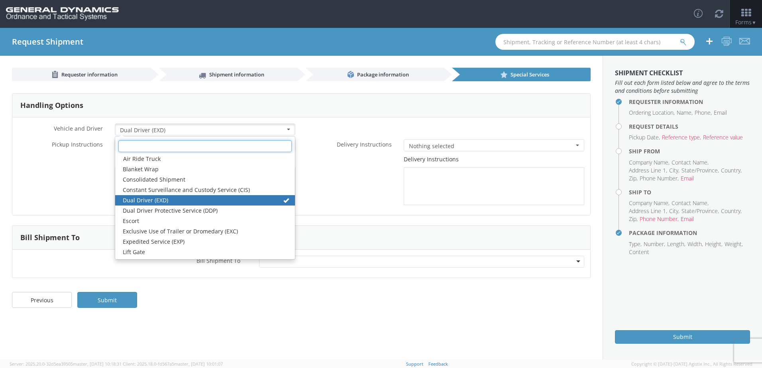
click at [187, 145] on input "text" at bounding box center [204, 146] width 173 height 12
click at [186, 131] on span "Dual Driver (EXD)" at bounding box center [202, 130] width 165 height 8
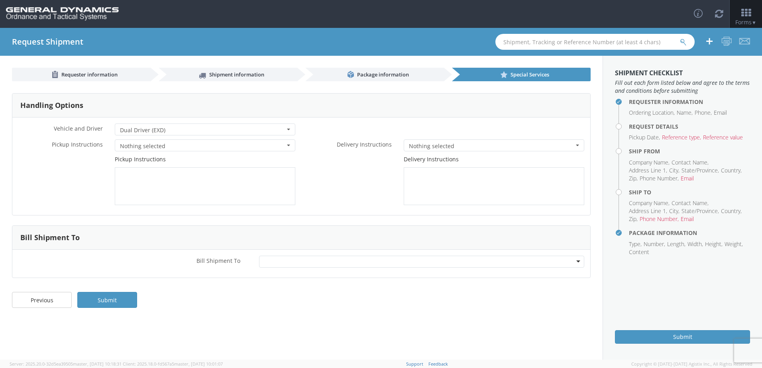
click at [186, 131] on span "Dual Driver (EXD)" at bounding box center [202, 130] width 165 height 8
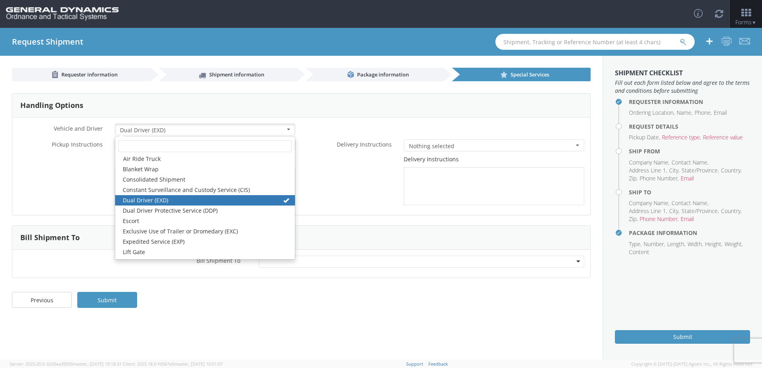
click at [289, 120] on div "* Vehicle and Driver Dual Driver (EXD) Nothing selected Air Ride Truck Blanket …" at bounding box center [301, 167] width 578 height 98
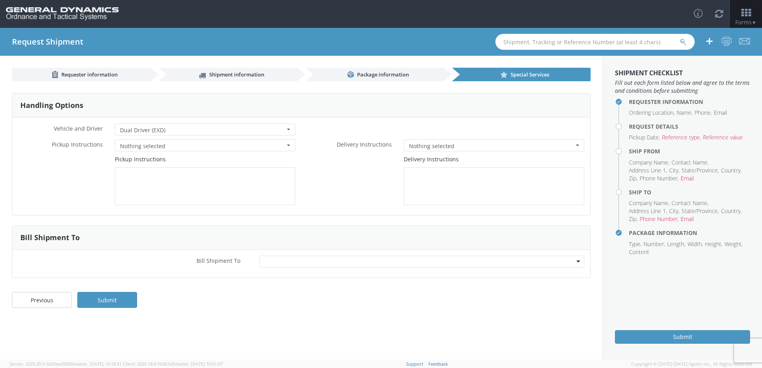
click at [162, 128] on span "Dual Driver (EXD)" at bounding box center [202, 130] width 165 height 8
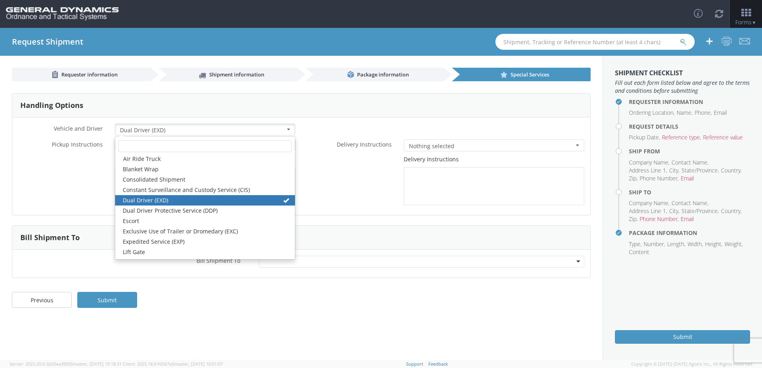
click at [328, 145] on label "* Delivery Instructions" at bounding box center [349, 144] width 96 height 9
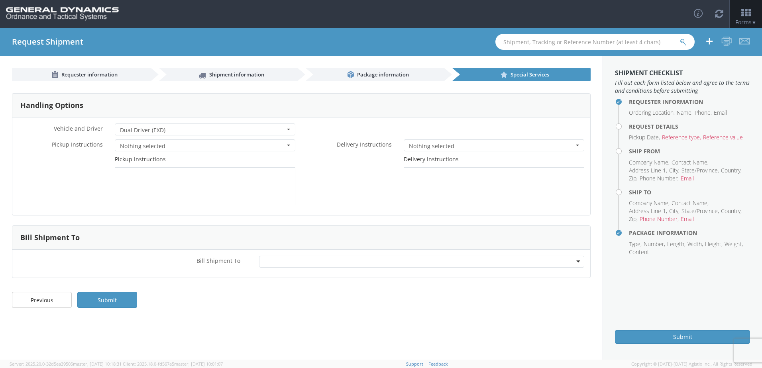
click at [183, 132] on span "Dual Driver (EXD)" at bounding box center [202, 130] width 165 height 8
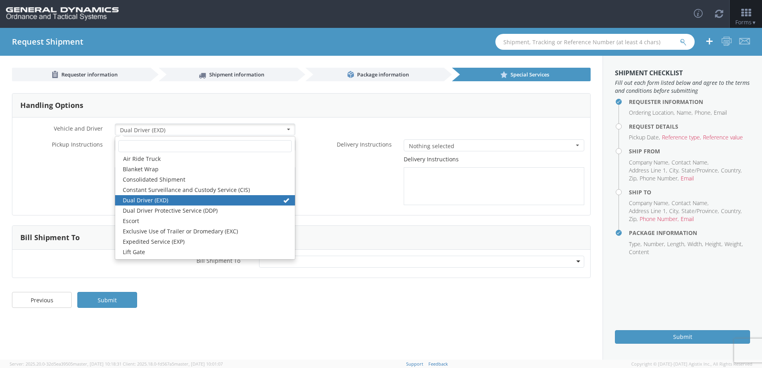
click at [352, 172] on div "Delivery Instructions" at bounding box center [445, 180] width 289 height 50
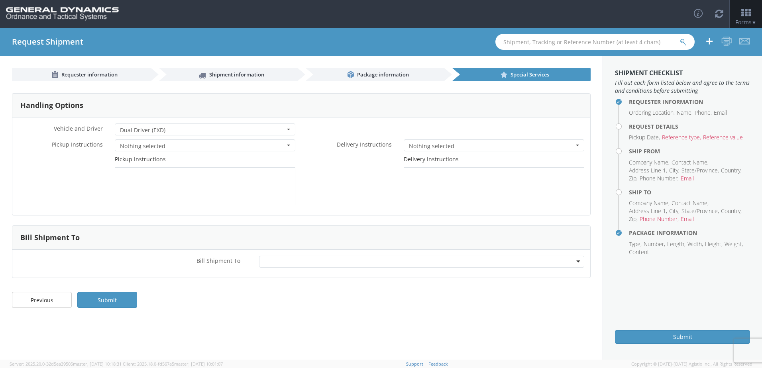
click at [427, 149] on span "Nothing selected" at bounding box center [491, 146] width 165 height 8
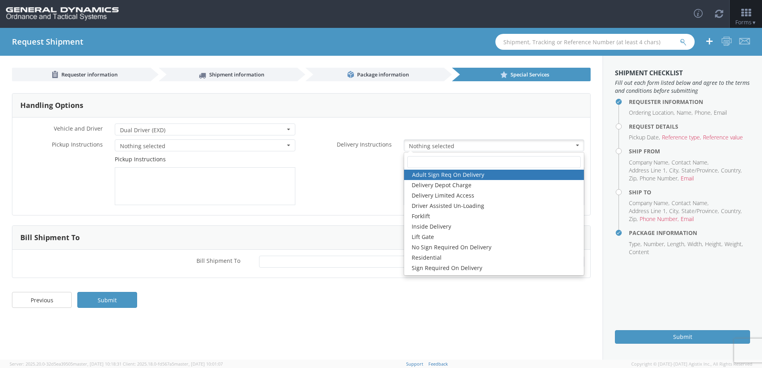
click at [427, 149] on span "Nothing selected" at bounding box center [491, 146] width 165 height 8
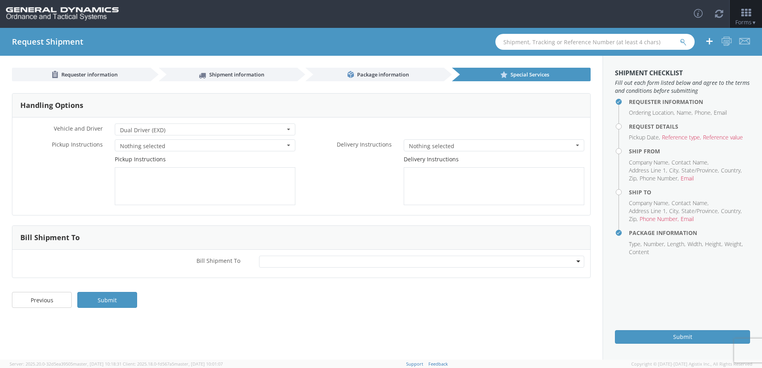
click at [350, 164] on div "Delivery Instructions" at bounding box center [445, 180] width 289 height 50
click at [210, 149] on span "Nothing selected" at bounding box center [202, 146] width 165 height 8
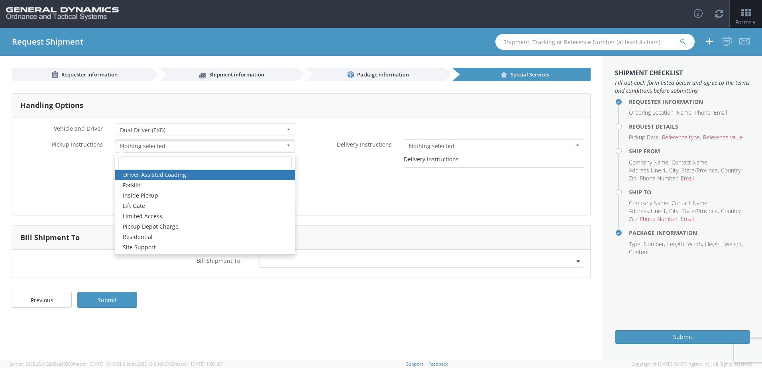
click at [71, 186] on div "Pickup Instructions" at bounding box center [156, 180] width 289 height 50
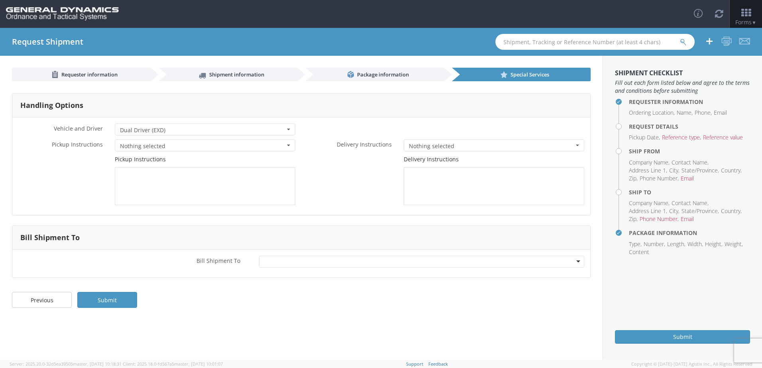
drag, startPoint x: 172, startPoint y: 130, endPoint x: 170, endPoint y: 121, distance: 9.4
click at [144, 124] on button "Dual Driver (EXD) Nothing selected" at bounding box center [205, 130] width 181 height 12
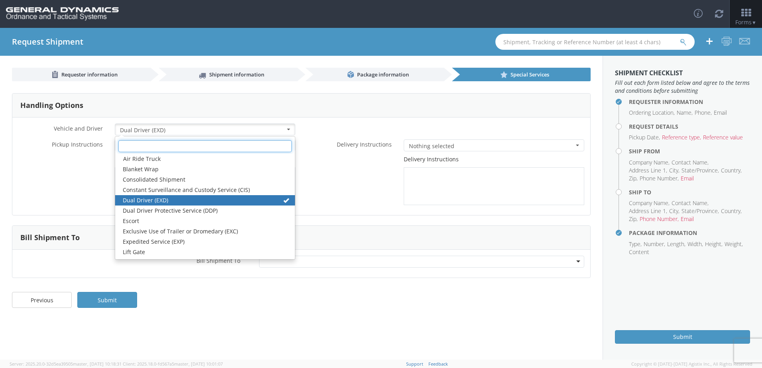
click at [139, 144] on input "text" at bounding box center [204, 146] width 173 height 12
click at [138, 147] on input "text" at bounding box center [204, 146] width 173 height 12
click at [138, 146] on input "text" at bounding box center [204, 146] width 173 height 12
click at [261, 103] on div "Handling Options" at bounding box center [301, 106] width 578 height 24
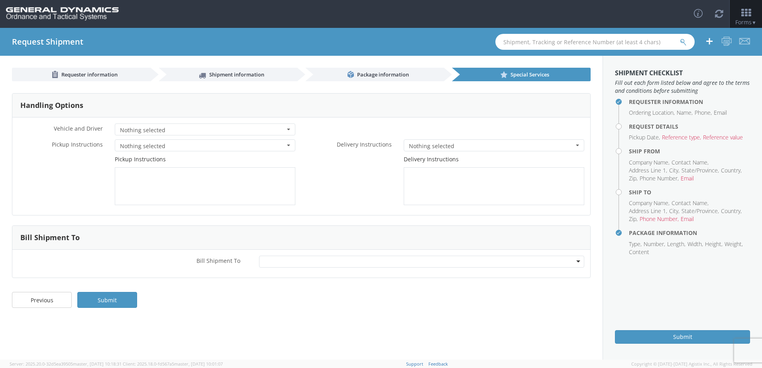
click at [520, 260] on div at bounding box center [421, 262] width 325 height 12
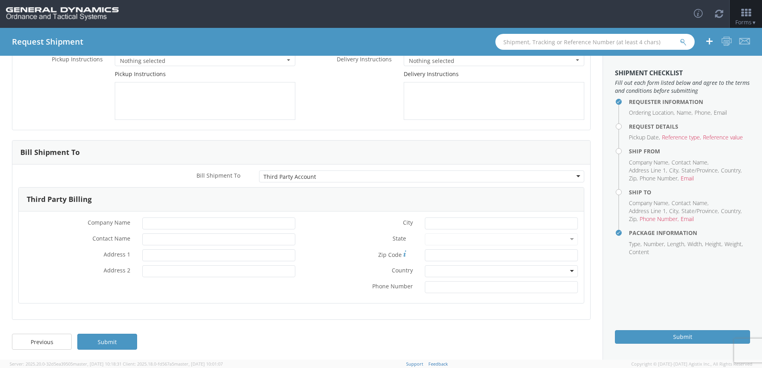
scroll to position [87, 0]
click at [158, 223] on input "* Company Name" at bounding box center [218, 222] width 153 height 12
paste input "TOTAL SAFETY SUPPLIES & SOLUTIONS"
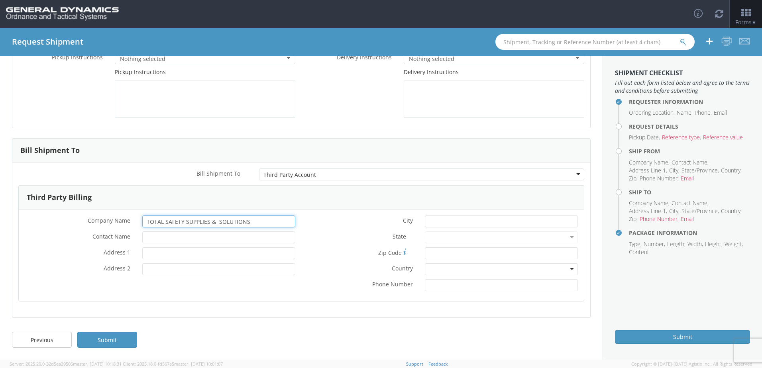
type input "TOTAL SAFETY SUPPLIES & SOLUTIONS"
drag, startPoint x: 150, startPoint y: 258, endPoint x: 163, endPoint y: 251, distance: 14.6
click at [150, 258] on input "* Address 1" at bounding box center [218, 254] width 153 height 12
paste input "[STREET_ADDRESS][PERSON_NAME]"
type input "[STREET_ADDRESS][PERSON_NAME]"
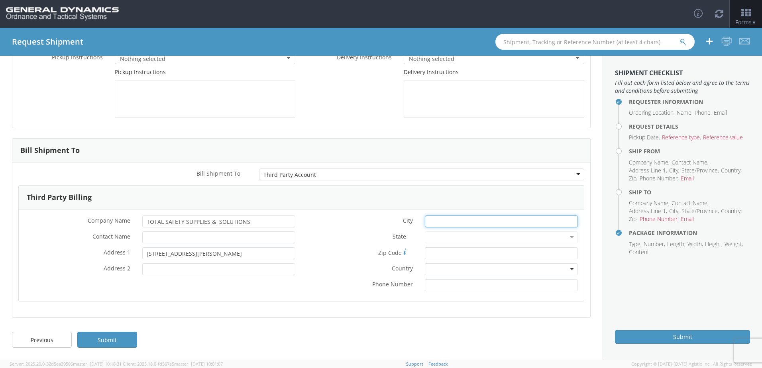
click at [440, 224] on input "* City" at bounding box center [501, 222] width 153 height 12
paste input "[GEOGRAPHIC_DATA] CA 94534-9708"
type input "[GEOGRAPHIC_DATA] CA 94534-9708"
click at [456, 237] on div at bounding box center [501, 238] width 153 height 12
click at [446, 234] on div at bounding box center [501, 238] width 153 height 12
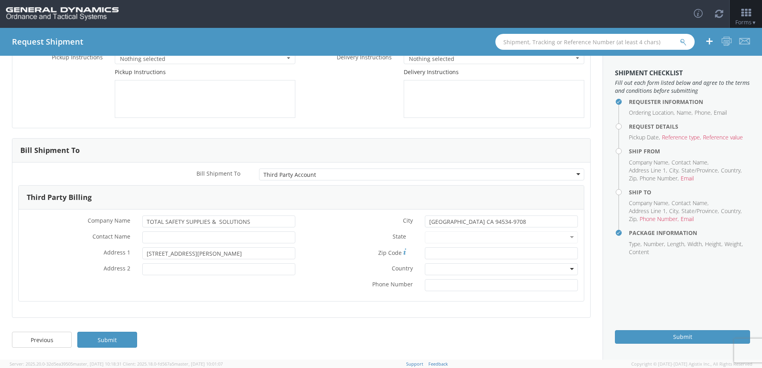
click at [516, 241] on div at bounding box center [501, 238] width 153 height 12
click at [502, 225] on input "[GEOGRAPHIC_DATA] CA 94534-9708" at bounding box center [501, 222] width 153 height 12
drag, startPoint x: 502, startPoint y: 225, endPoint x: 457, endPoint y: 224, distance: 45.1
click at [457, 224] on input "[GEOGRAPHIC_DATA] CA 94534-9708" at bounding box center [501, 222] width 153 height 12
click at [492, 224] on input "[GEOGRAPHIC_DATA] CA 94534-9708" at bounding box center [501, 222] width 153 height 12
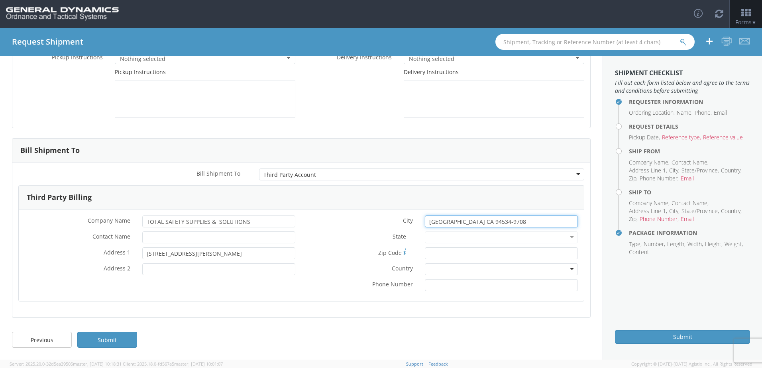
drag, startPoint x: 492, startPoint y: 224, endPoint x: 462, endPoint y: 224, distance: 29.1
click at [462, 224] on input "[GEOGRAPHIC_DATA] CA 94534-9708" at bounding box center [501, 222] width 153 height 12
click at [429, 267] on div at bounding box center [501, 269] width 153 height 12
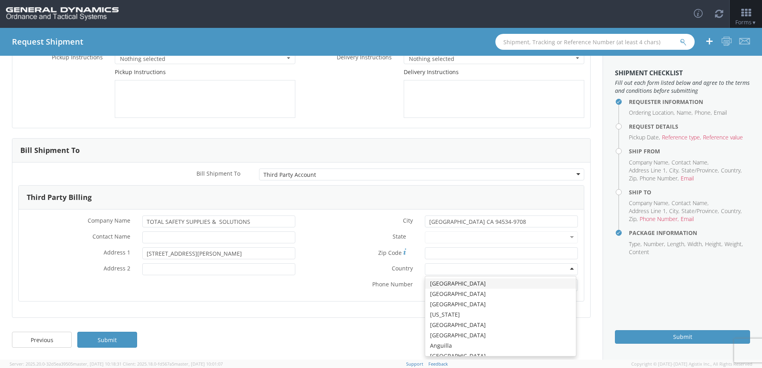
click at [405, 294] on div "* [GEOGRAPHIC_DATA]-9708 State * Zip Code * * Country [GEOGRAPHIC_DATA] [GEOGRA…" at bounding box center [442, 256] width 283 height 80
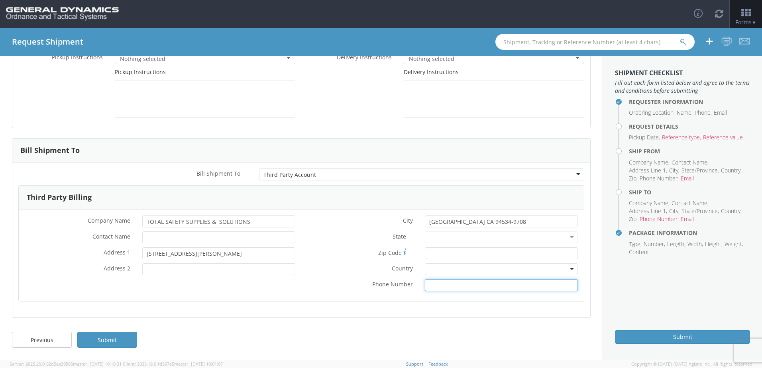
click at [433, 283] on input "* Phone Number" at bounding box center [501, 285] width 153 height 12
click at [429, 254] on input "Zip Code *" at bounding box center [501, 254] width 153 height 12
paste input "94534-9708"
type input "94534-9708"
click at [439, 239] on div at bounding box center [501, 238] width 153 height 12
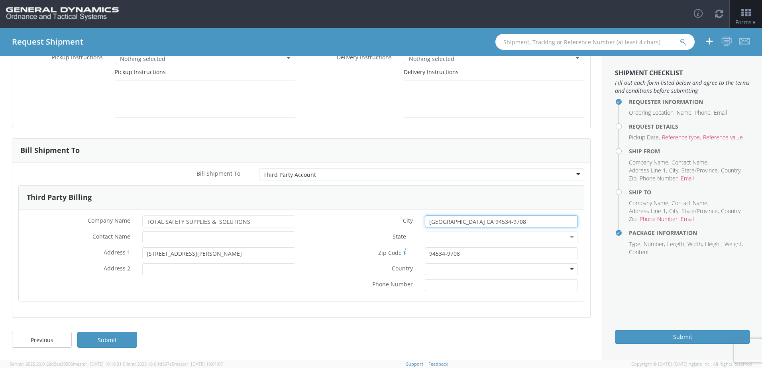
click at [493, 224] on input "[GEOGRAPHIC_DATA] CA 94534-9708" at bounding box center [501, 222] width 153 height 12
type input "[GEOGRAPHIC_DATA]"
click at [477, 240] on div at bounding box center [501, 238] width 153 height 12
click at [562, 239] on div at bounding box center [501, 238] width 153 height 12
click at [284, 278] on div "* Company Name TOTAL SAFETY SUPPLIES & SOLUTIONS * Contact Name * Address [STRE…" at bounding box center [160, 248] width 283 height 64
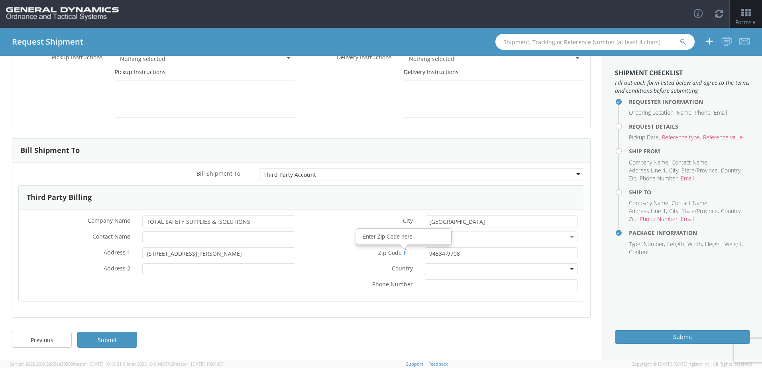
click at [436, 236] on div "Enter Zip Code here" at bounding box center [404, 236] width 94 height 15
click at [436, 248] on input "94534-9708" at bounding box center [501, 254] width 153 height 12
click at [452, 238] on div at bounding box center [501, 238] width 153 height 12
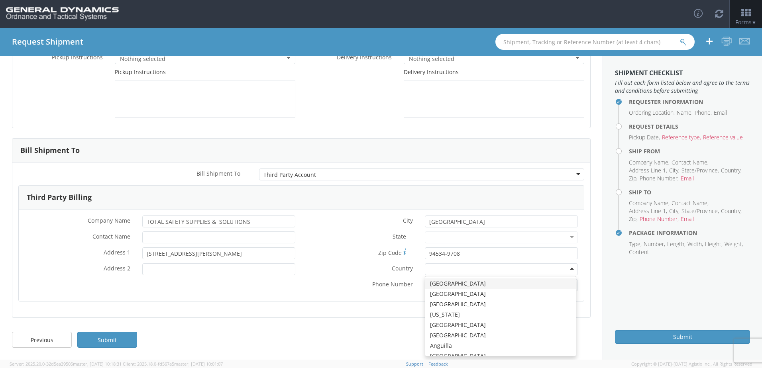
click at [429, 272] on input "select-one" at bounding box center [430, 270] width 2 height 8
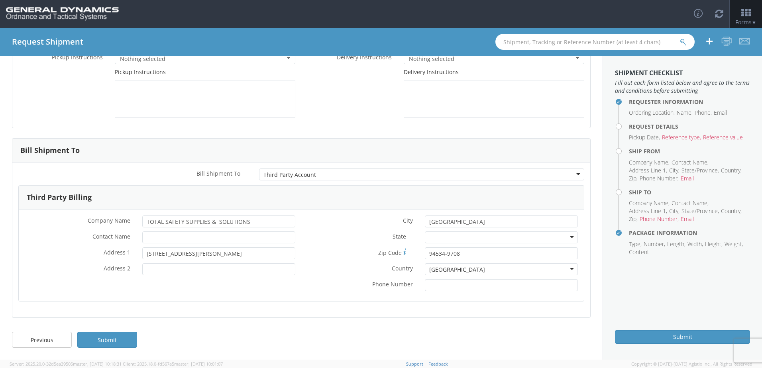
click at [346, 273] on div "* Country [GEOGRAPHIC_DATA] [GEOGRAPHIC_DATA] [GEOGRAPHIC_DATA] [GEOGRAPHIC_DAT…" at bounding box center [442, 269] width 283 height 12
click at [451, 246] on div "* [GEOGRAPHIC_DATA] State * [US_STATE] [US_STATE] [US_STATE] [US_STATE] Armed F…" at bounding box center [442, 256] width 283 height 80
click at [442, 239] on div at bounding box center [501, 238] width 153 height 12
click at [364, 257] on label "Zip Code *" at bounding box center [360, 253] width 118 height 11
click at [425, 257] on input "94534-9708" at bounding box center [501, 254] width 153 height 12
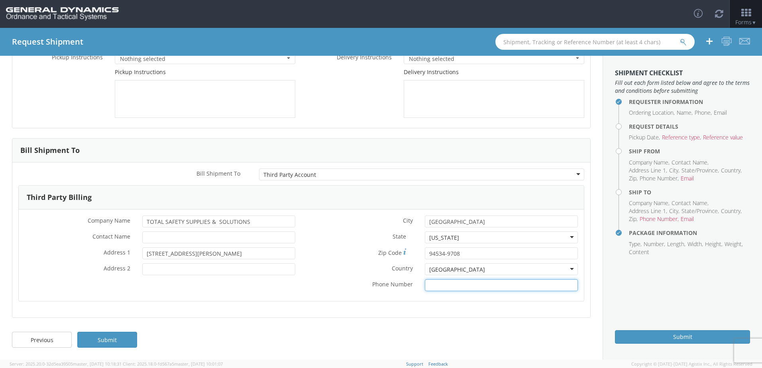
click at [454, 288] on input "* Phone Number" at bounding box center [501, 285] width 153 height 12
paste input "925) 313-0360"
click at [425, 286] on input "925) 313-0360" at bounding box center [501, 285] width 153 height 12
type input "[PHONE_NUMBER]"
click at [99, 343] on link "Submit" at bounding box center [107, 340] width 60 height 16
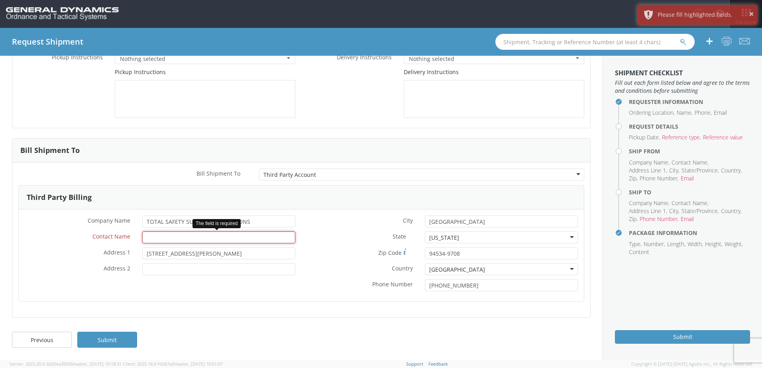
click at [172, 238] on input "* Contact Name" at bounding box center [218, 238] width 153 height 12
paste input "[PERSON_NAME] 530.757.5862"
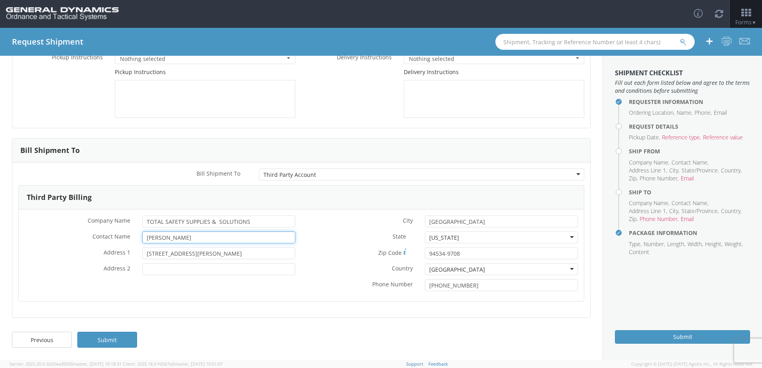
drag, startPoint x: 198, startPoint y: 241, endPoint x: 40, endPoint y: 235, distance: 158.0
click at [40, 235] on div "* Contact Name [PERSON_NAME]" at bounding box center [160, 238] width 283 height 12
type input "[PERSON_NAME]"
click at [40, 252] on label "* Address 1" at bounding box center [78, 252] width 118 height 9
click at [142, 252] on input "[STREET_ADDRESS][PERSON_NAME]" at bounding box center [218, 254] width 153 height 12
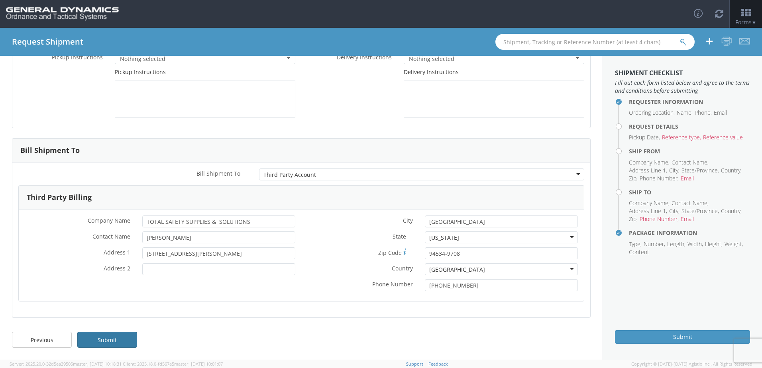
click at [108, 346] on link "Submit" at bounding box center [107, 340] width 60 height 16
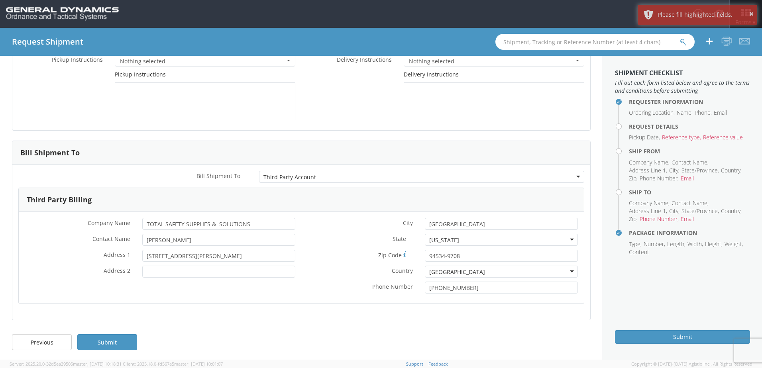
scroll to position [87, 0]
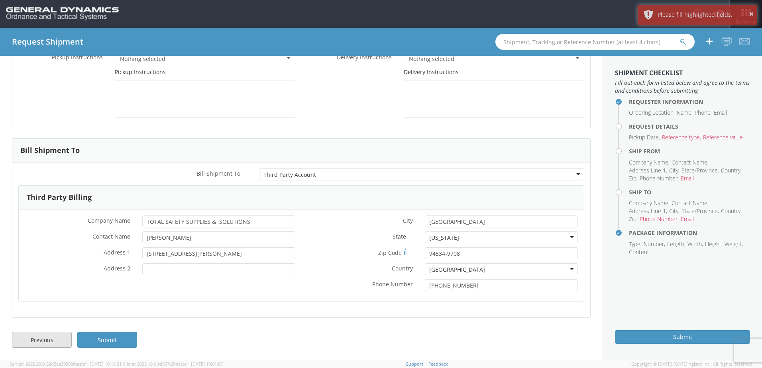
click at [58, 340] on link "Previous" at bounding box center [42, 340] width 60 height 16
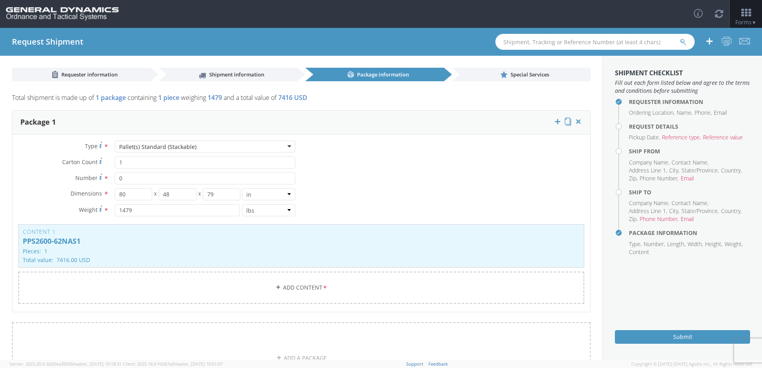
scroll to position [175, 0]
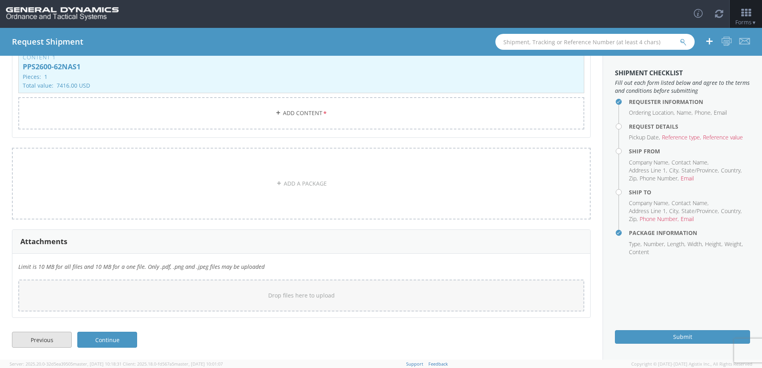
click at [30, 345] on link "Previous" at bounding box center [42, 340] width 60 height 16
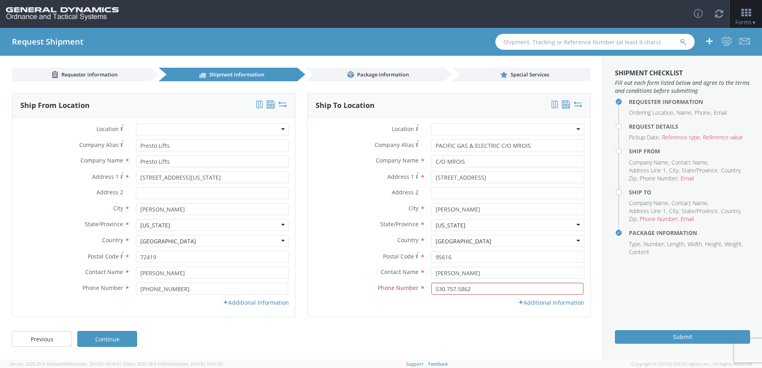
scroll to position [0, 0]
click at [477, 287] on input "530.757.5862" at bounding box center [507, 289] width 152 height 12
click at [447, 291] on input "530.757.5862" at bounding box center [507, 289] width 152 height 12
drag, startPoint x: 456, startPoint y: 290, endPoint x: 460, endPoint y: 303, distance: 13.0
click at [456, 290] on input "530757.5862" at bounding box center [507, 289] width 152 height 12
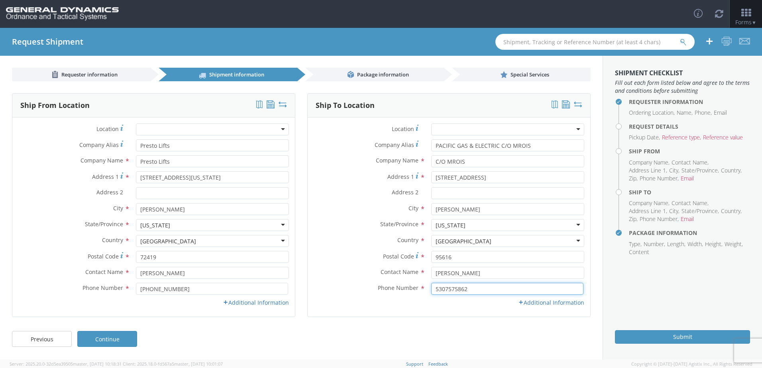
type input "5307575862"
click at [456, 304] on div "Additional Information" at bounding box center [449, 303] width 283 height 8
click at [120, 337] on link "Continue" at bounding box center [107, 339] width 60 height 16
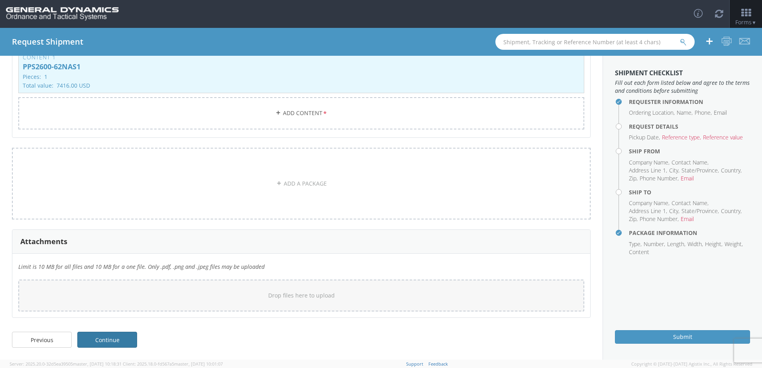
click at [120, 338] on link "Continue" at bounding box center [107, 340] width 60 height 16
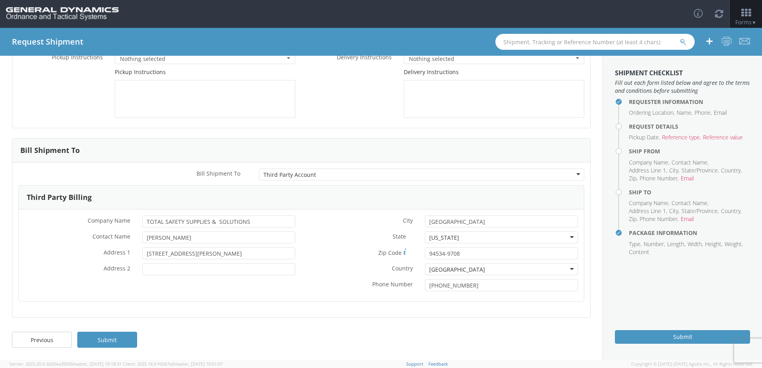
click at [120, 338] on link "Submit" at bounding box center [107, 340] width 60 height 16
click at [122, 343] on link "Submit" at bounding box center [107, 340] width 60 height 16
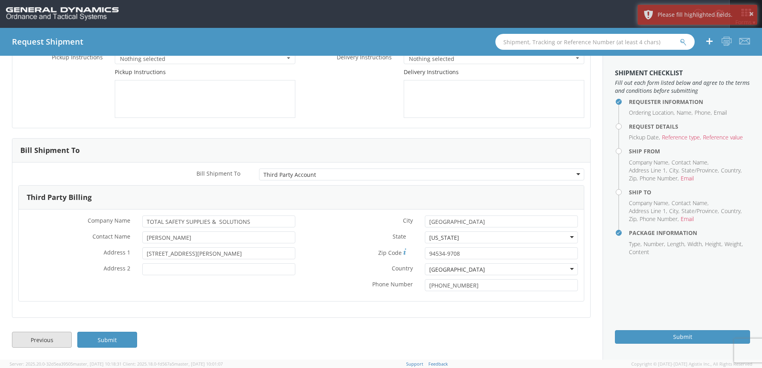
click at [29, 334] on link "Previous" at bounding box center [42, 340] width 60 height 16
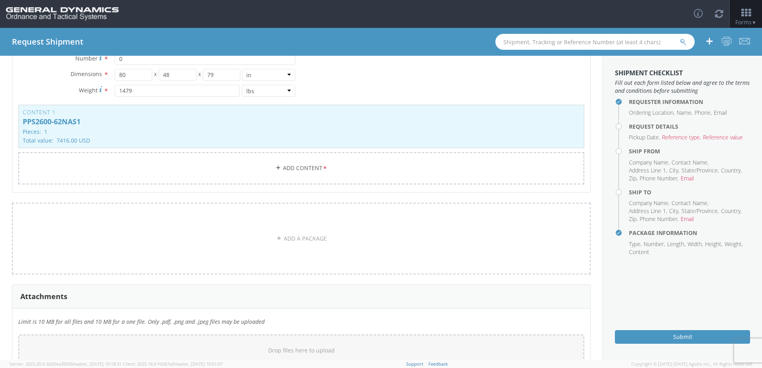
scroll to position [175, 0]
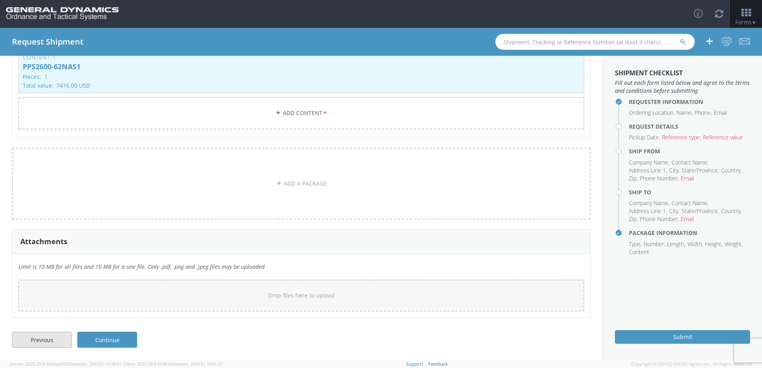
click at [39, 335] on link "Previous" at bounding box center [42, 340] width 60 height 16
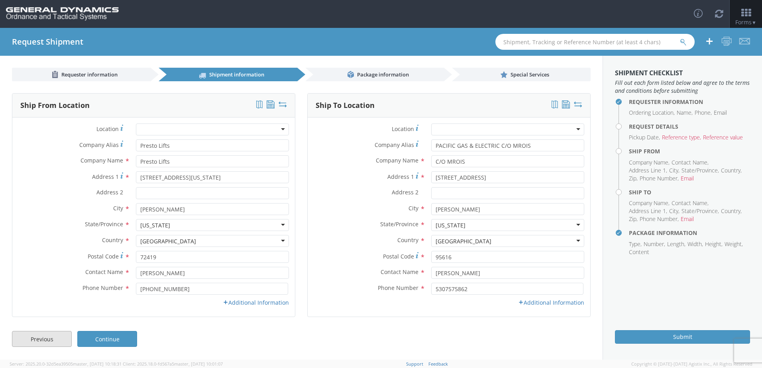
click at [47, 340] on link "Previous" at bounding box center [42, 339] width 60 height 16
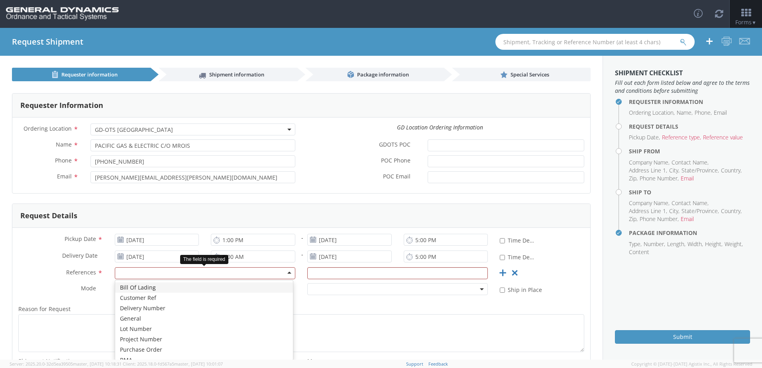
click at [285, 272] on div at bounding box center [205, 273] width 181 height 12
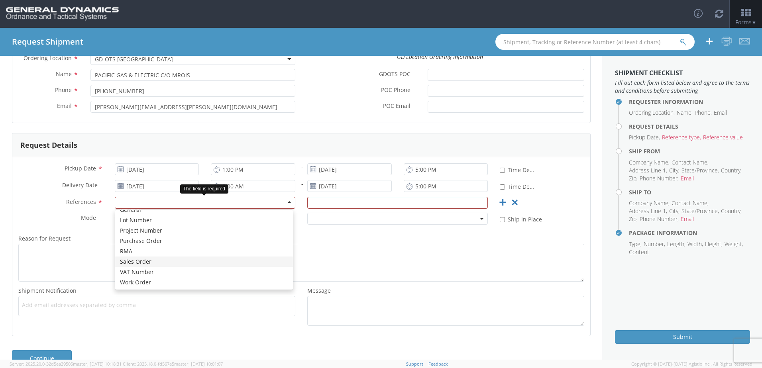
scroll to position [89, 0]
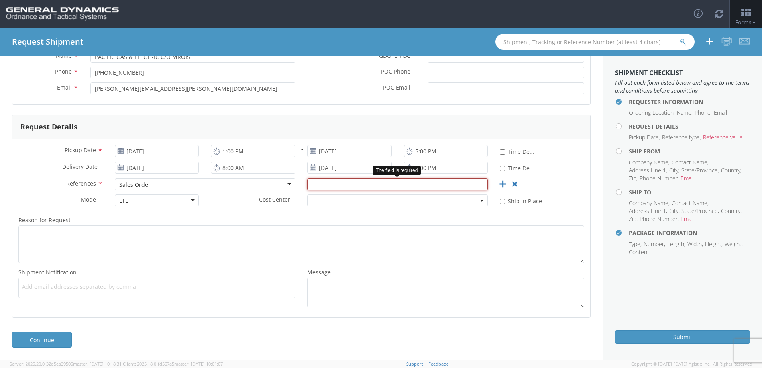
click at [373, 185] on input "text" at bounding box center [397, 185] width 181 height 12
paste input "2701251012"
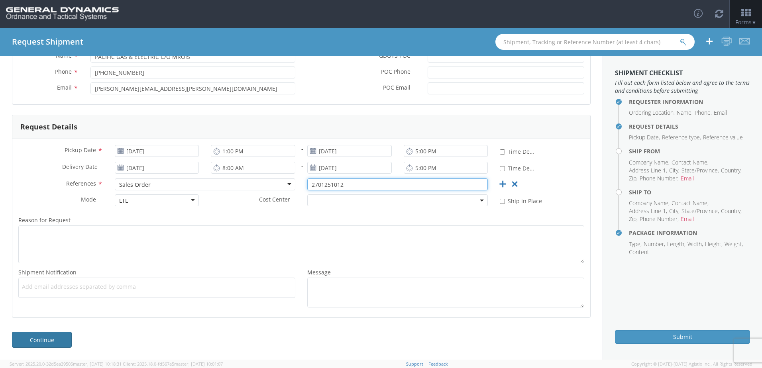
type input "2701251012"
click at [57, 336] on link "Continue" at bounding box center [42, 340] width 60 height 16
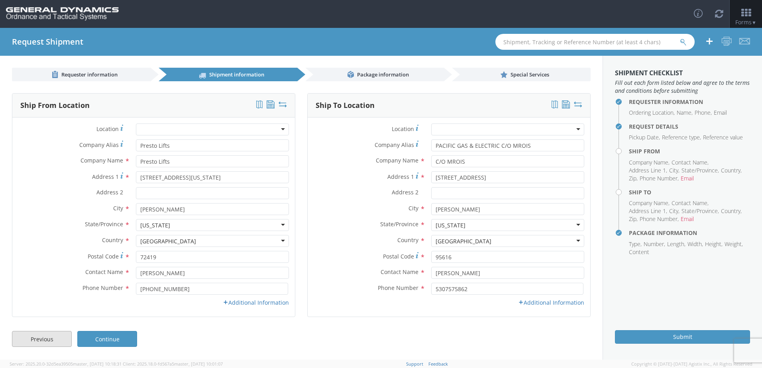
scroll to position [0, 0]
click at [107, 339] on link "Continue" at bounding box center [107, 339] width 60 height 16
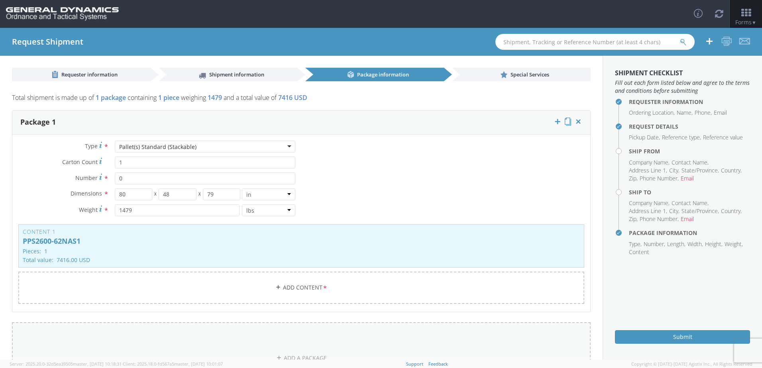
scroll to position [175, 0]
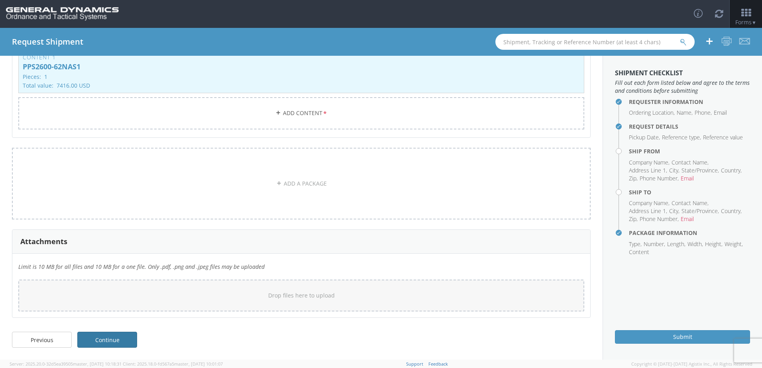
click at [118, 340] on link "Continue" at bounding box center [107, 340] width 60 height 16
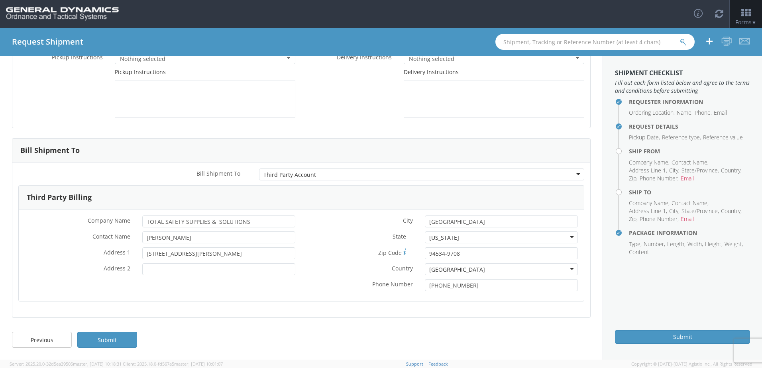
scroll to position [87, 0]
click at [120, 338] on link "Submit" at bounding box center [107, 340] width 60 height 16
click at [121, 343] on link "Submit" at bounding box center [107, 340] width 60 height 16
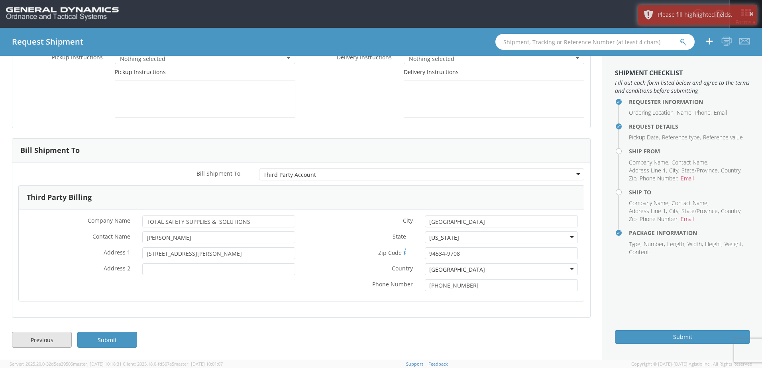
click at [58, 341] on link "Previous" at bounding box center [42, 340] width 60 height 16
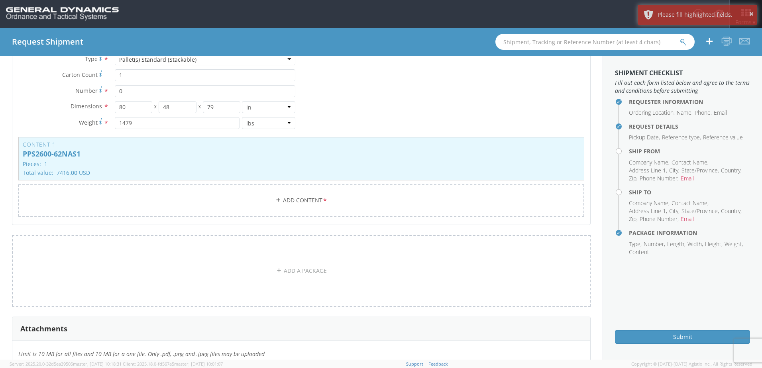
scroll to position [175, 0]
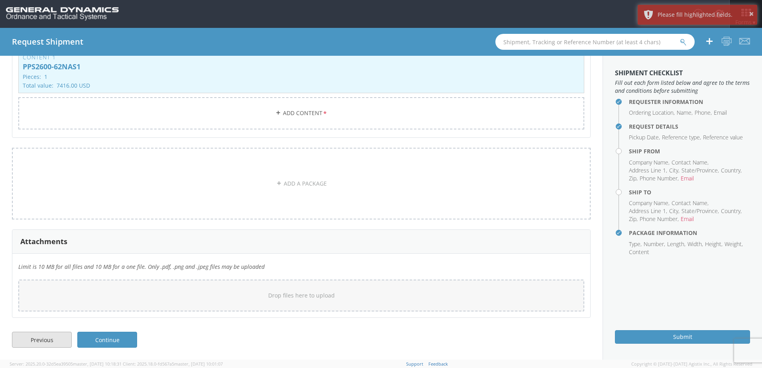
click at [52, 337] on link "Previous" at bounding box center [42, 340] width 60 height 16
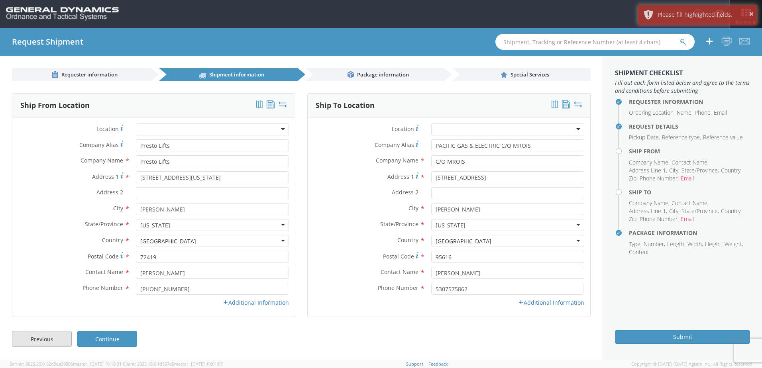
scroll to position [0, 0]
click at [51, 337] on link "Previous" at bounding box center [42, 339] width 60 height 16
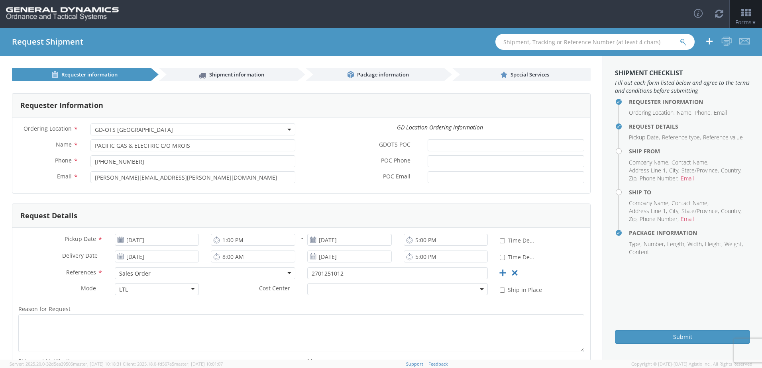
scroll to position [89, 0]
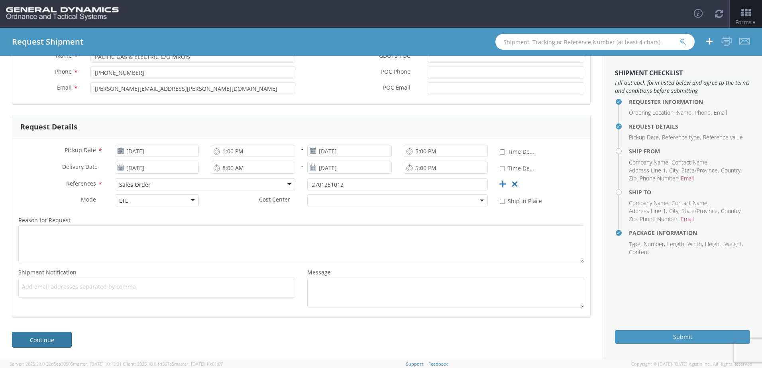
click at [50, 341] on link "Continue" at bounding box center [42, 340] width 60 height 16
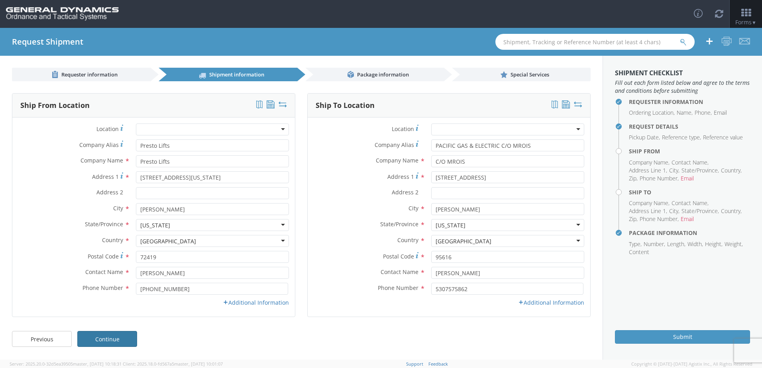
scroll to position [0, 0]
click at [51, 340] on link "Previous" at bounding box center [42, 339] width 60 height 16
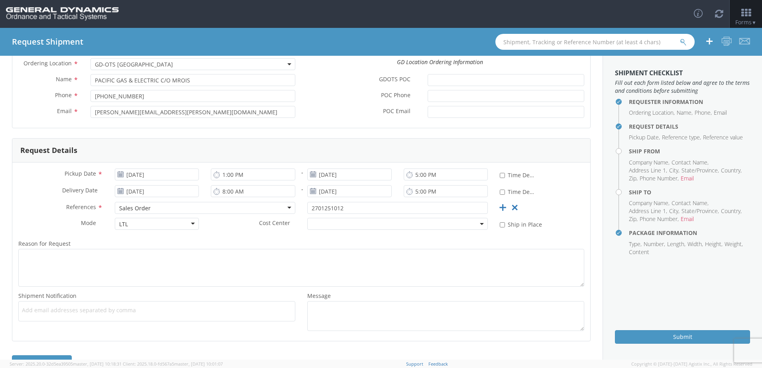
scroll to position [80, 0]
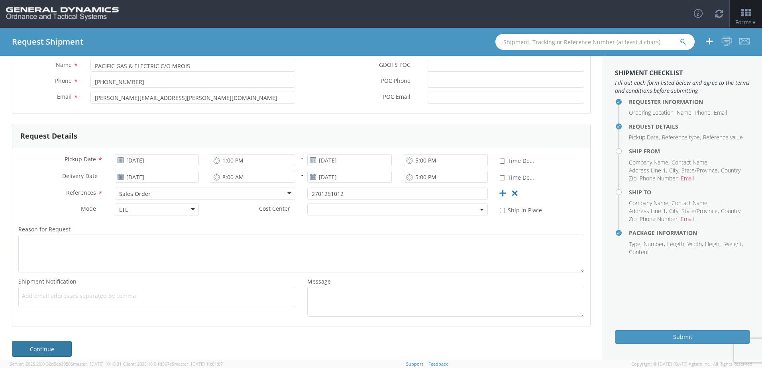
click at [50, 345] on link "Continue" at bounding box center [42, 349] width 60 height 16
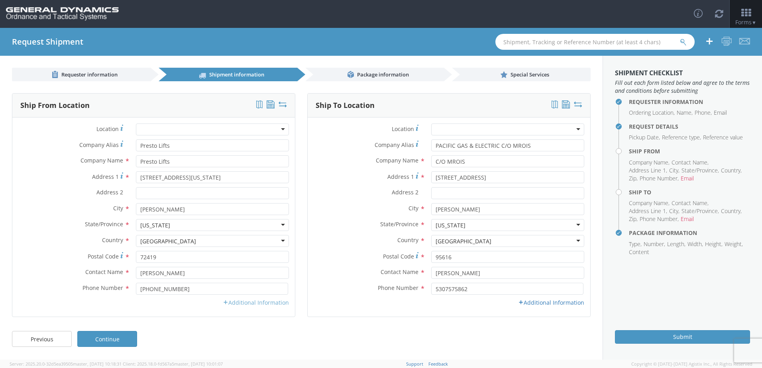
click at [269, 303] on link "Additional Information" at bounding box center [256, 303] width 66 height 8
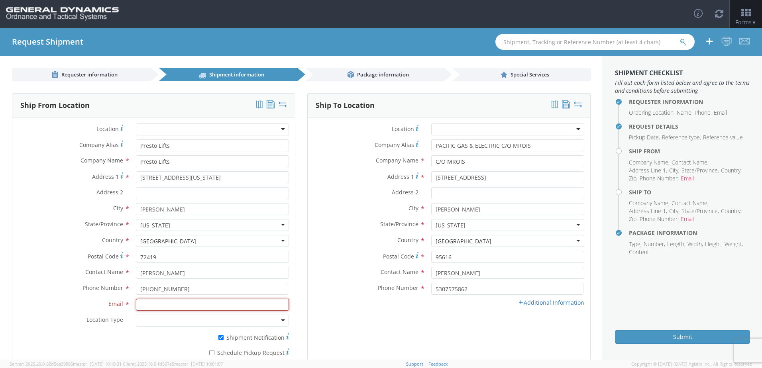
drag, startPoint x: 269, startPoint y: 303, endPoint x: 245, endPoint y: 307, distance: 23.7
click at [245, 307] on input "Email *" at bounding box center [212, 305] width 153 height 12
type input "m"
type input "[PERSON_NAME][EMAIL_ADDRESS][PERSON_NAME][DOMAIN_NAME]"
click at [535, 301] on link "Additional Information" at bounding box center [551, 303] width 66 height 8
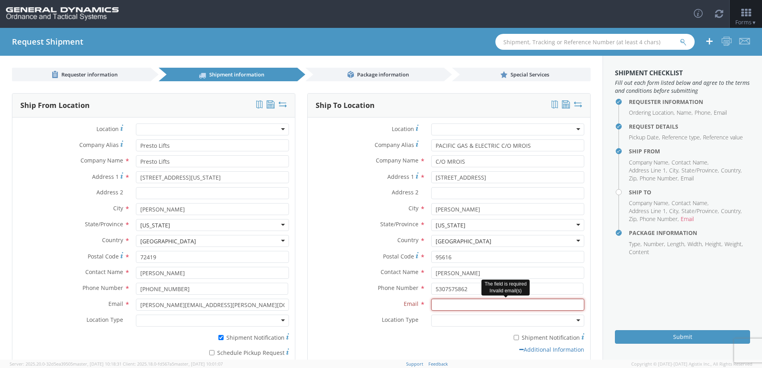
click at [471, 301] on input "Email *" at bounding box center [507, 305] width 153 height 12
paste input "[PERSON_NAME][EMAIL_ADDRESS][PERSON_NAME][DOMAIN_NAME]"
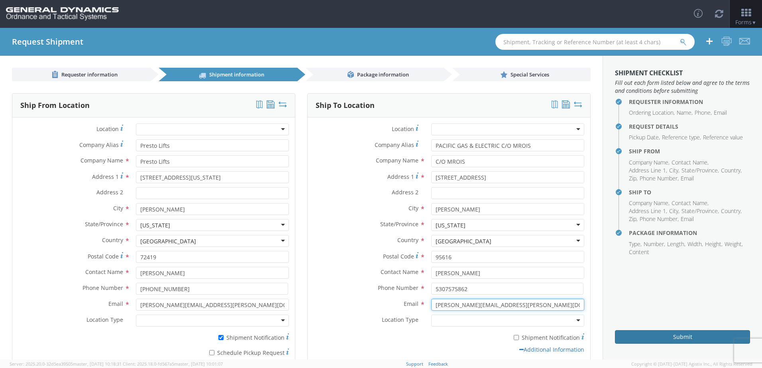
type input "[PERSON_NAME][EMAIL_ADDRESS][PERSON_NAME][DOMAIN_NAME]"
click at [666, 338] on button "Submit" at bounding box center [682, 337] width 135 height 14
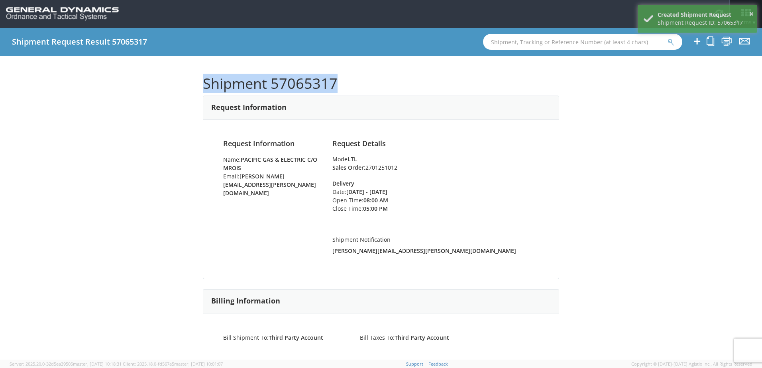
drag, startPoint x: 334, startPoint y: 79, endPoint x: 188, endPoint y: 90, distance: 146.0
click at [188, 90] on div "Shipment 57065317 Request Information Request Information Name: PACIFIC GAS & E…" at bounding box center [381, 208] width 762 height 304
copy h1 "Shipment 57065317"
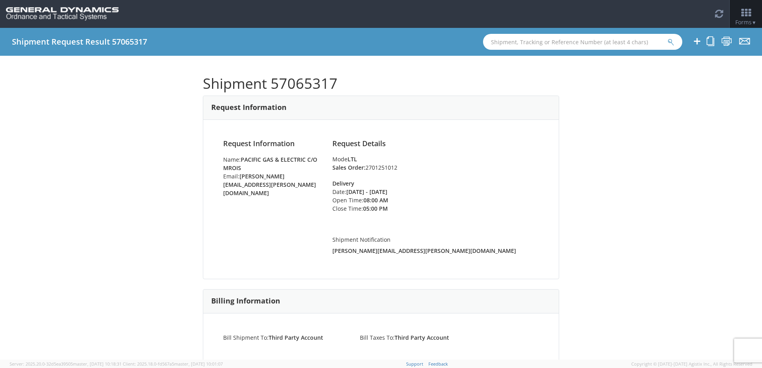
click at [63, 173] on div "Shipment 57065317 Request Information Request Information Name: PACIFIC GAS & E…" at bounding box center [381, 208] width 762 height 304
